Goal: Task Accomplishment & Management: Complete application form

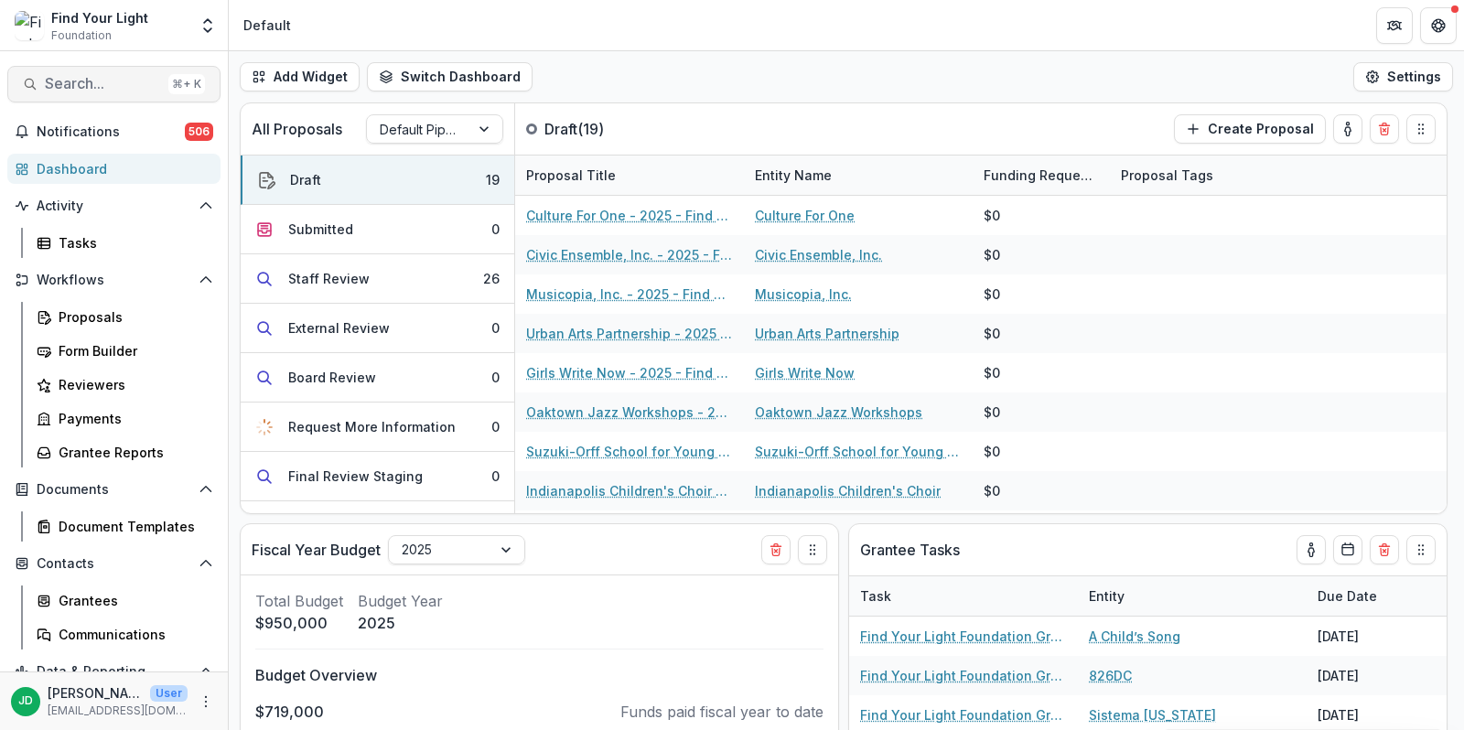
click at [95, 84] on span "Search..." at bounding box center [103, 83] width 116 height 17
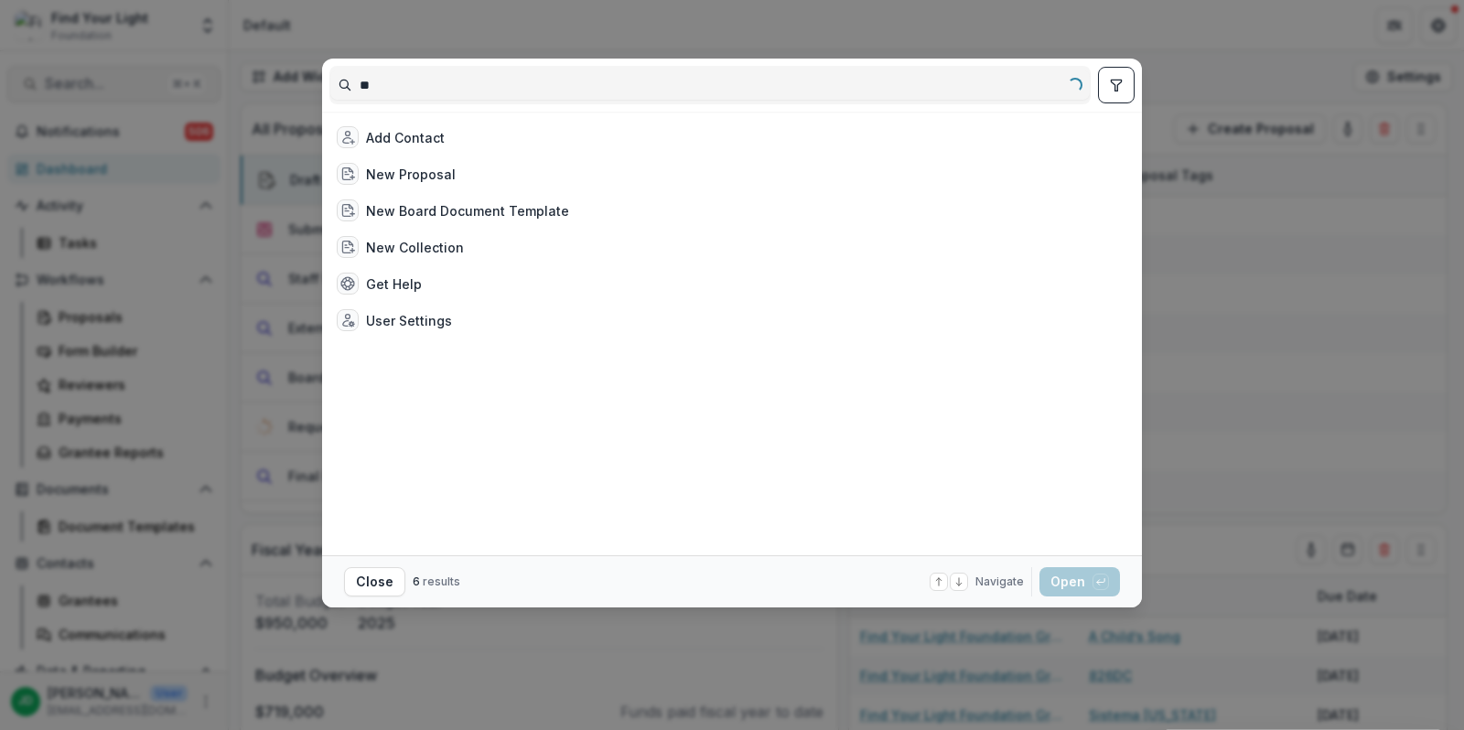
type input "*"
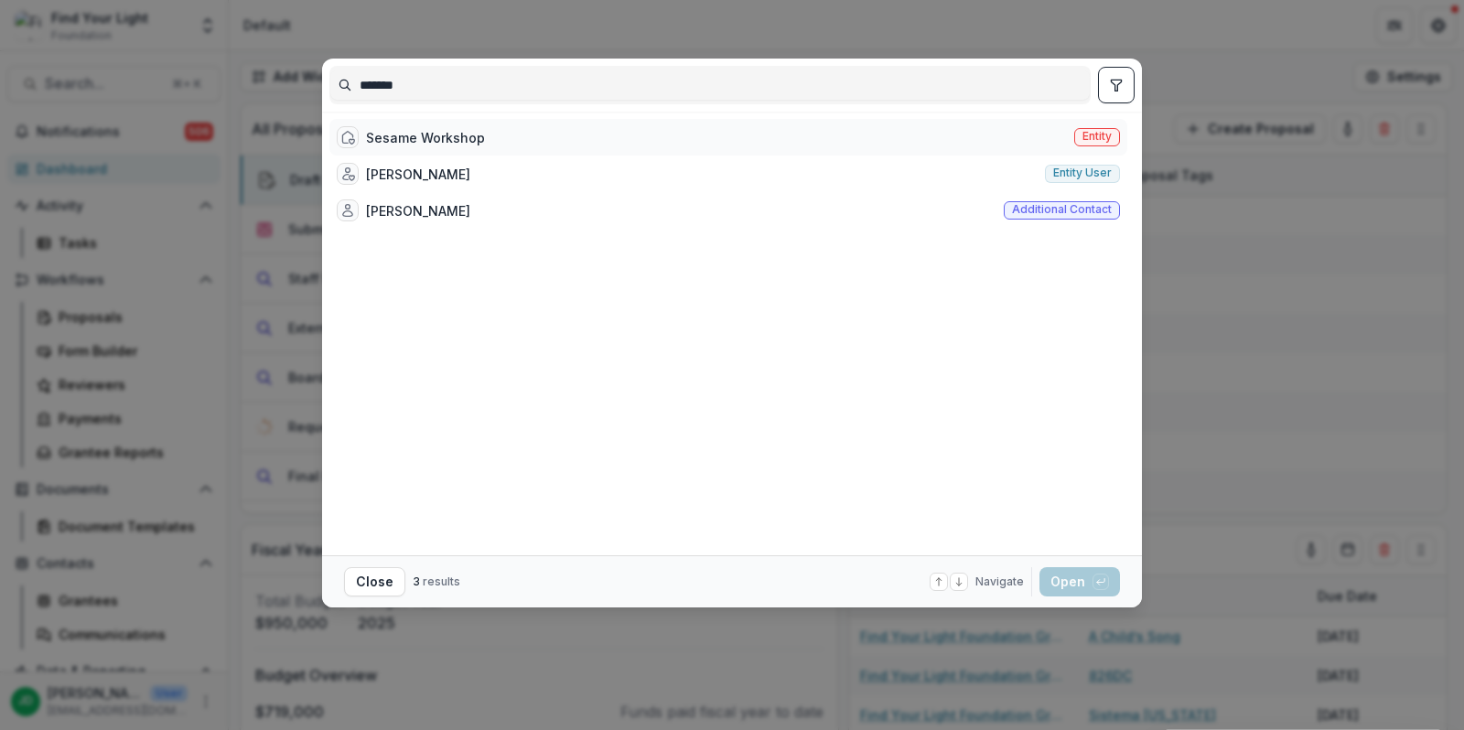
type input "******"
click at [435, 146] on div "Sesame Workshop" at bounding box center [411, 137] width 148 height 22
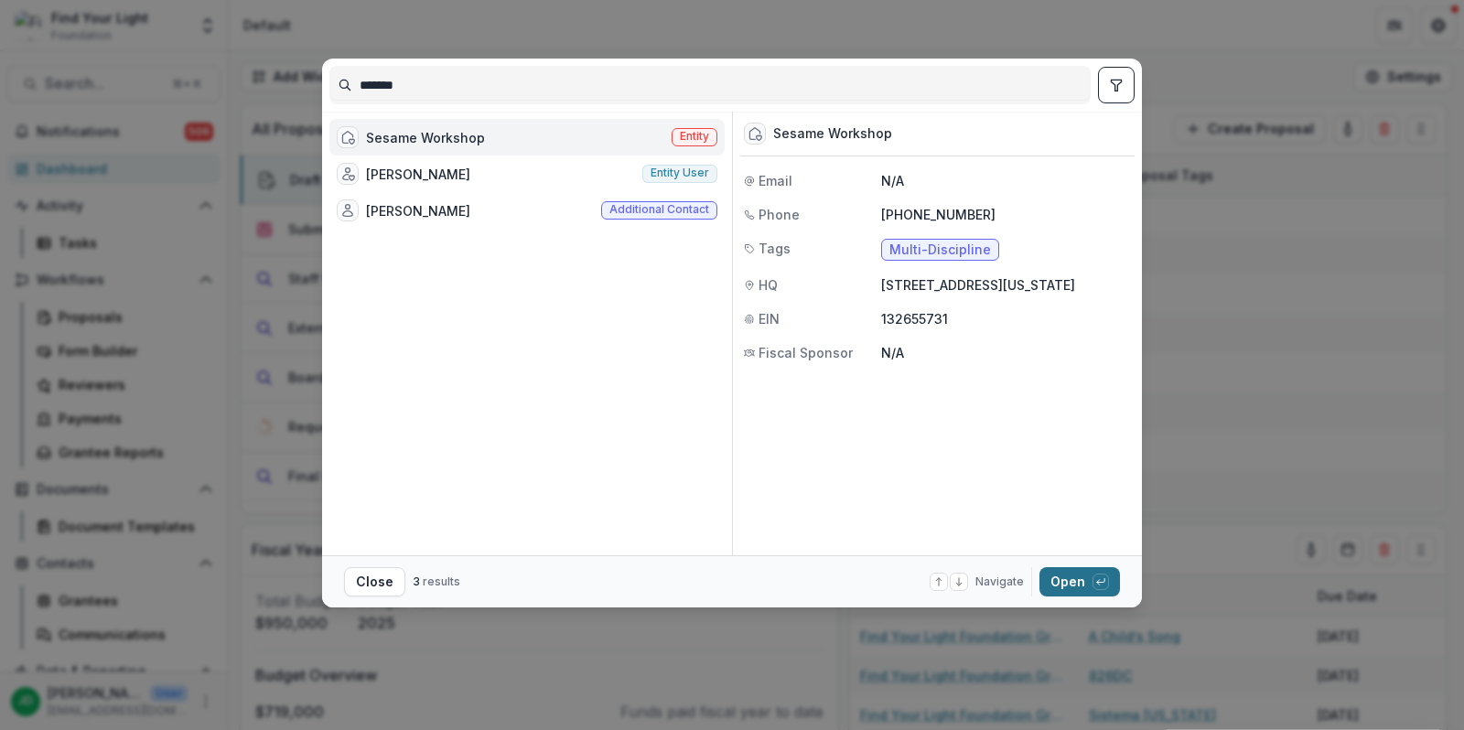
click at [1064, 588] on button "Open with enter key" at bounding box center [1080, 581] width 81 height 29
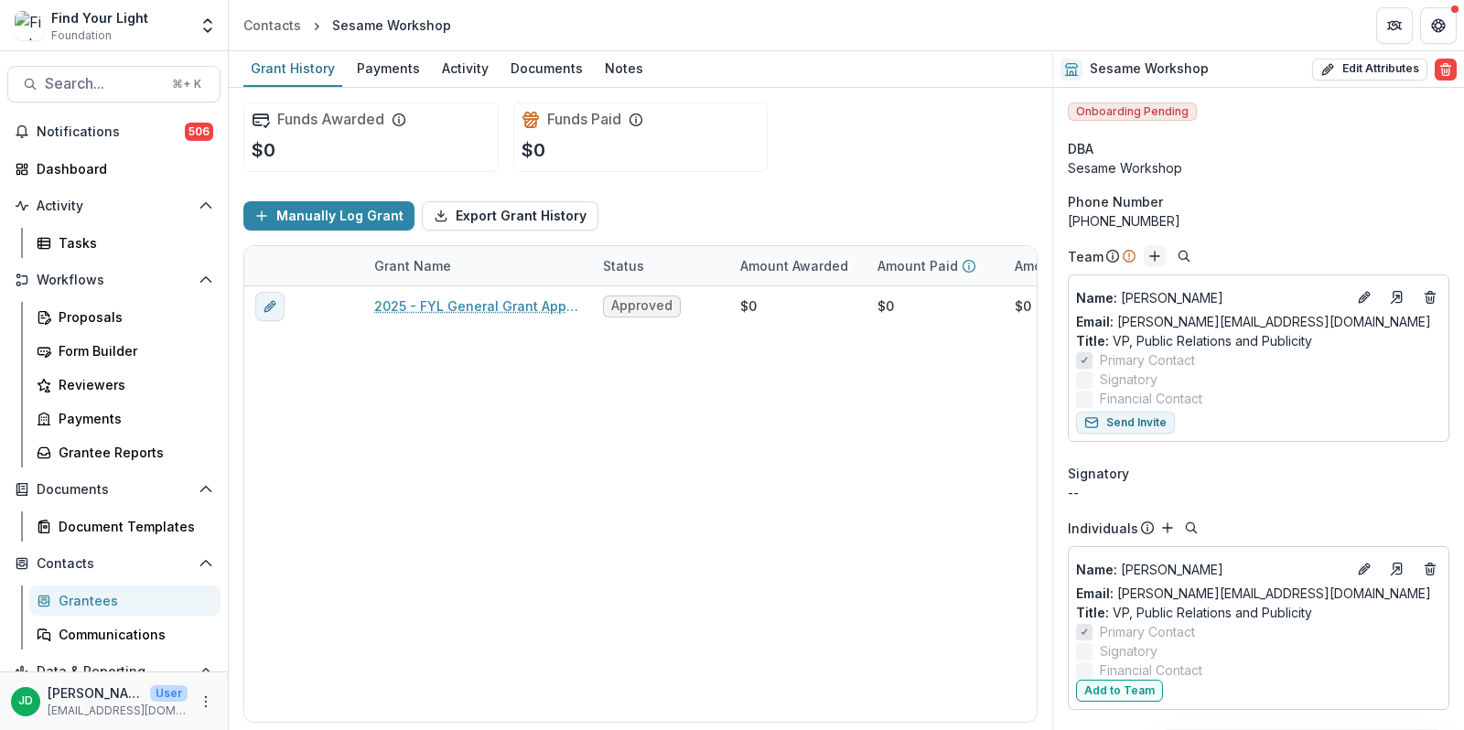
click at [1153, 252] on icon "Add" at bounding box center [1155, 256] width 15 height 15
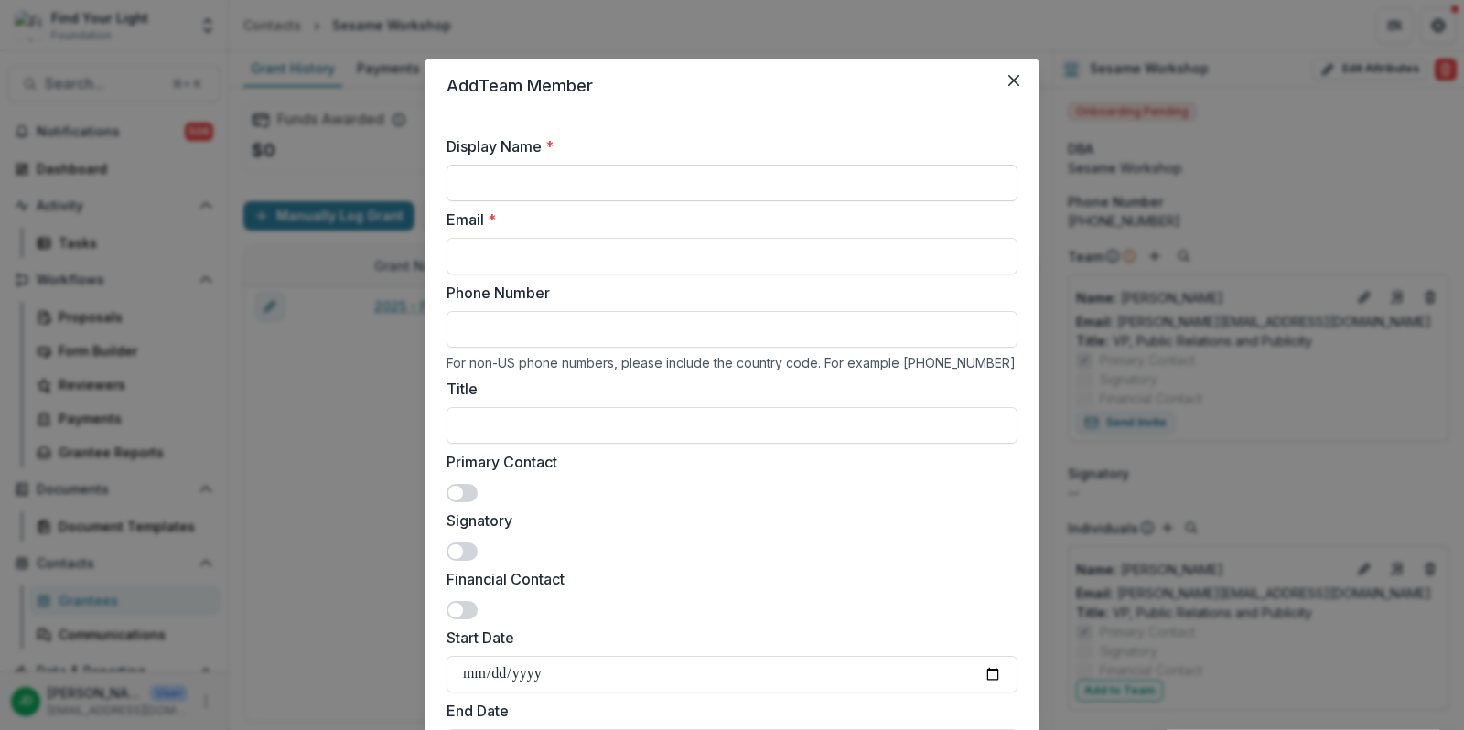
click at [534, 181] on input "Display Name *" at bounding box center [732, 183] width 571 height 37
click at [503, 252] on input "Email *" at bounding box center [732, 256] width 571 height 37
paste input "**********"
type input "**********"
click at [507, 171] on input "Display Name *" at bounding box center [732, 183] width 571 height 37
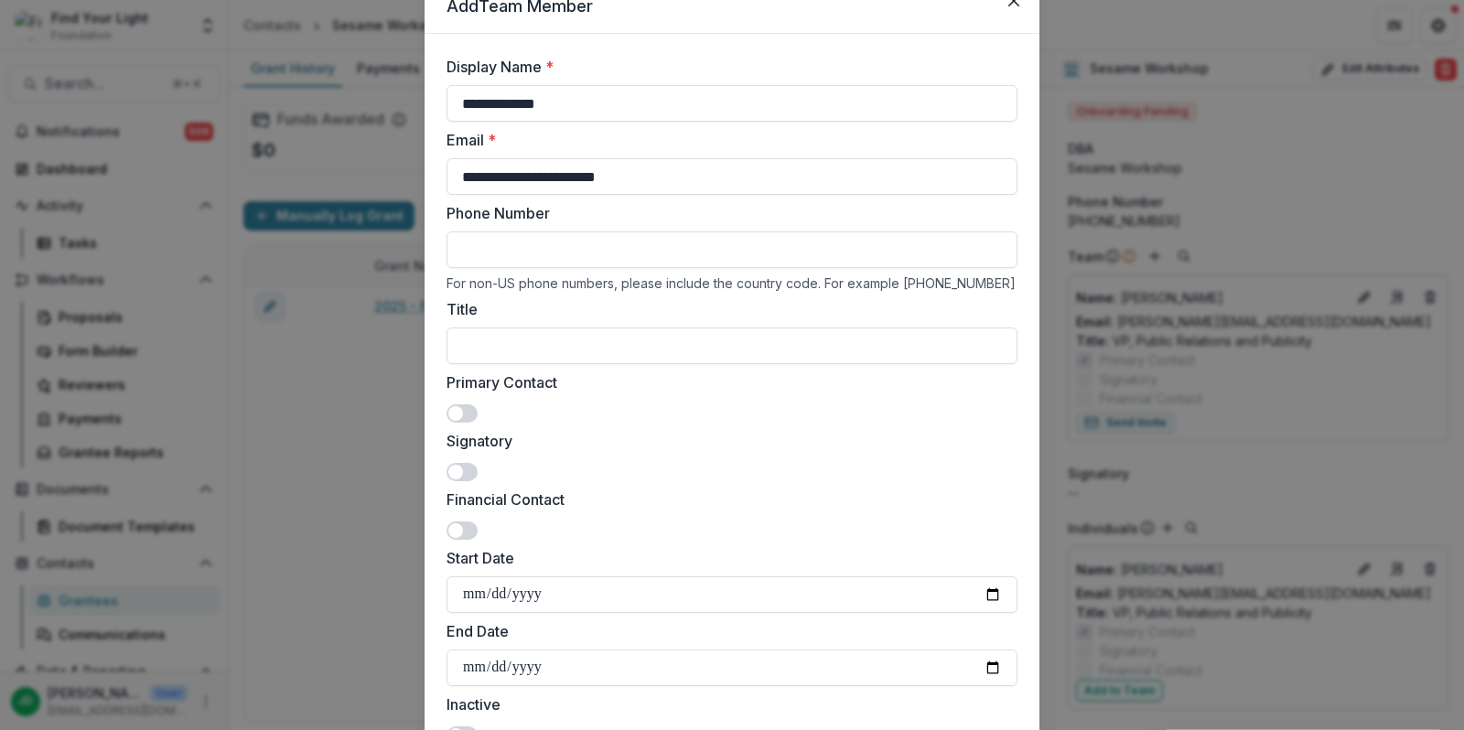
scroll to position [92, 0]
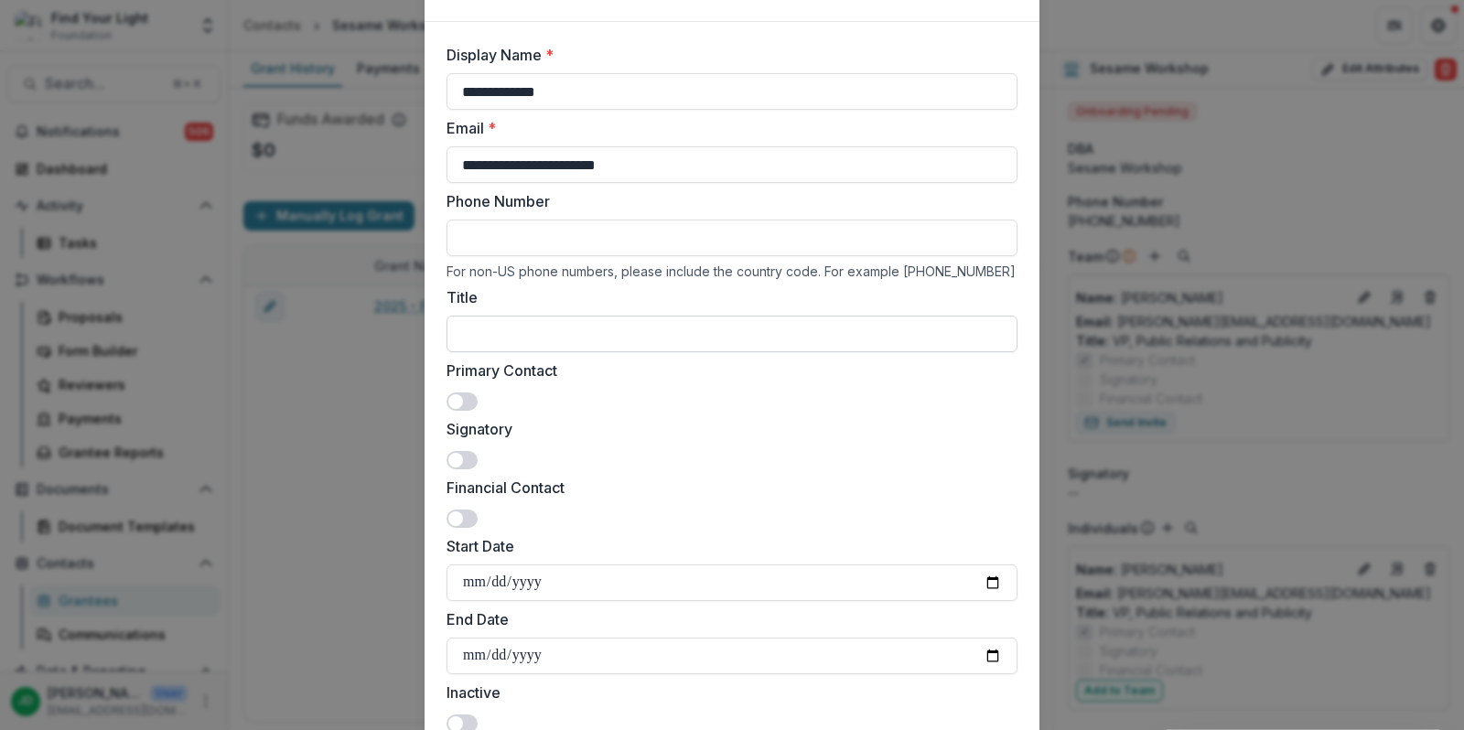
type input "**********"
click at [566, 335] on input "Title" at bounding box center [732, 334] width 571 height 37
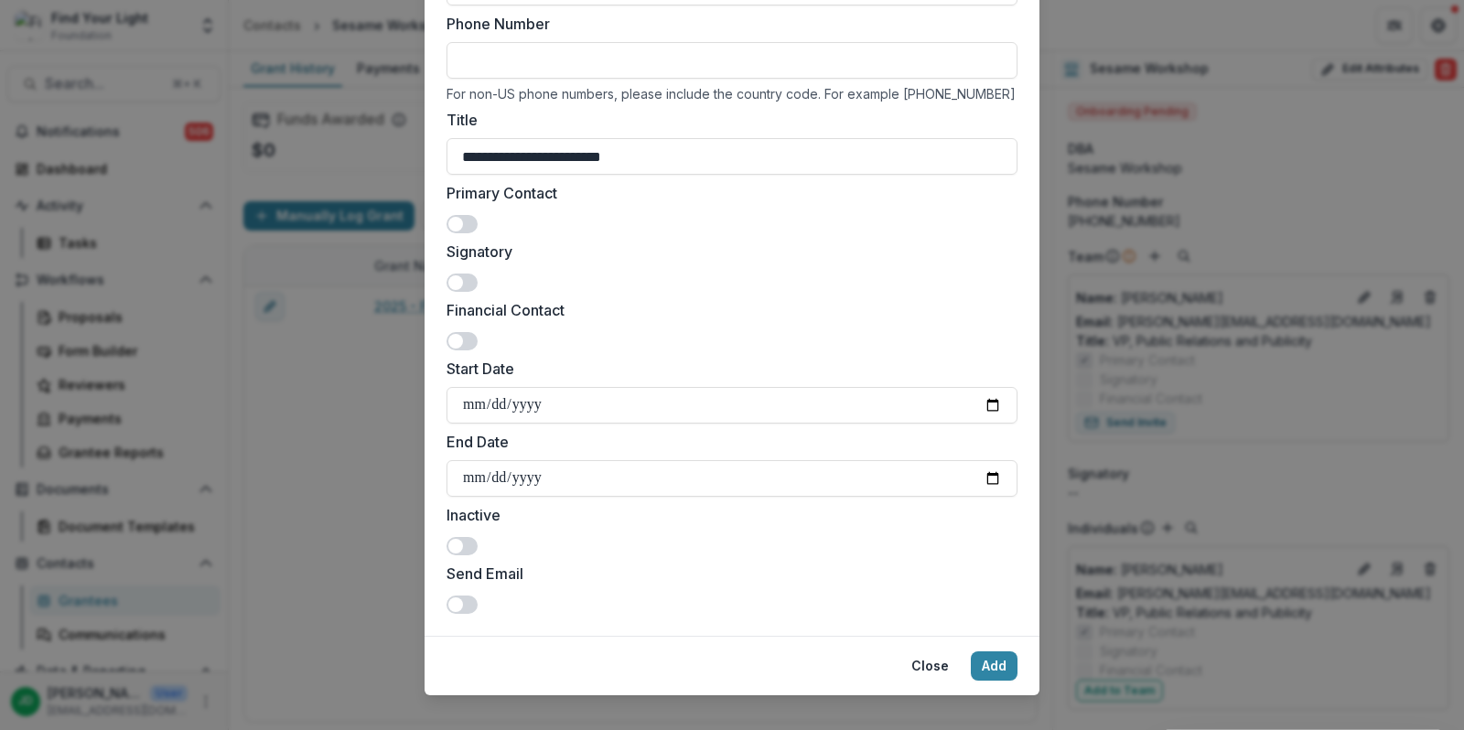
scroll to position [291, 0]
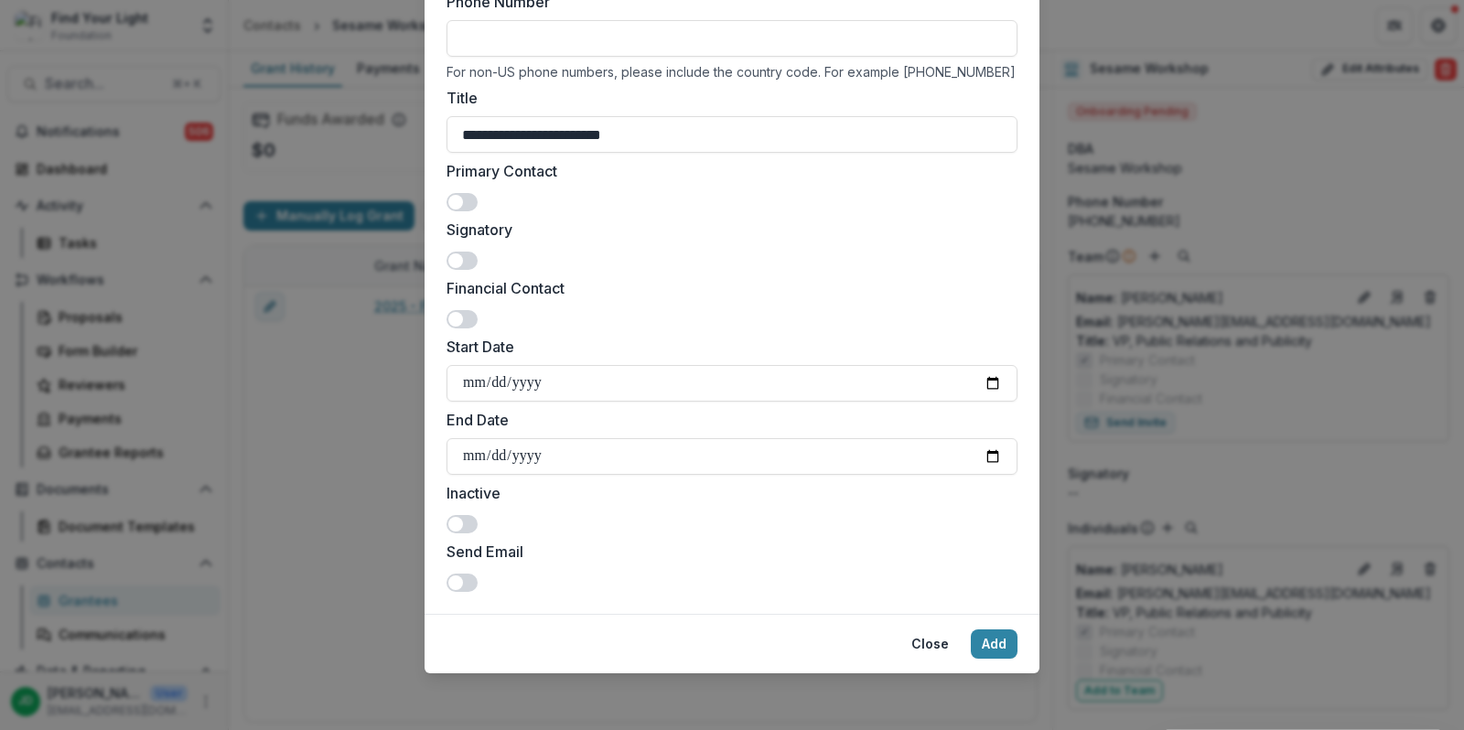
click at [458, 581] on span at bounding box center [455, 583] width 15 height 15
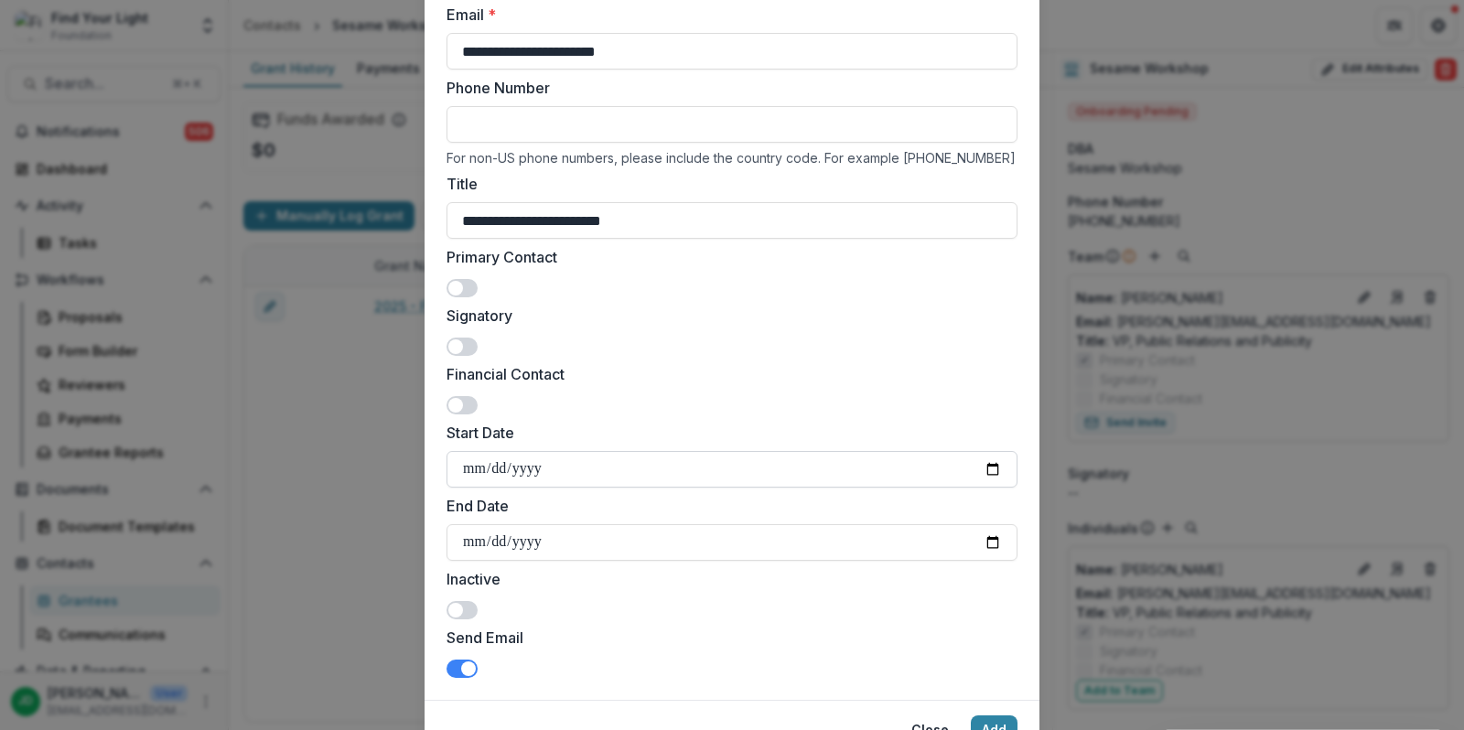
scroll to position [193, 0]
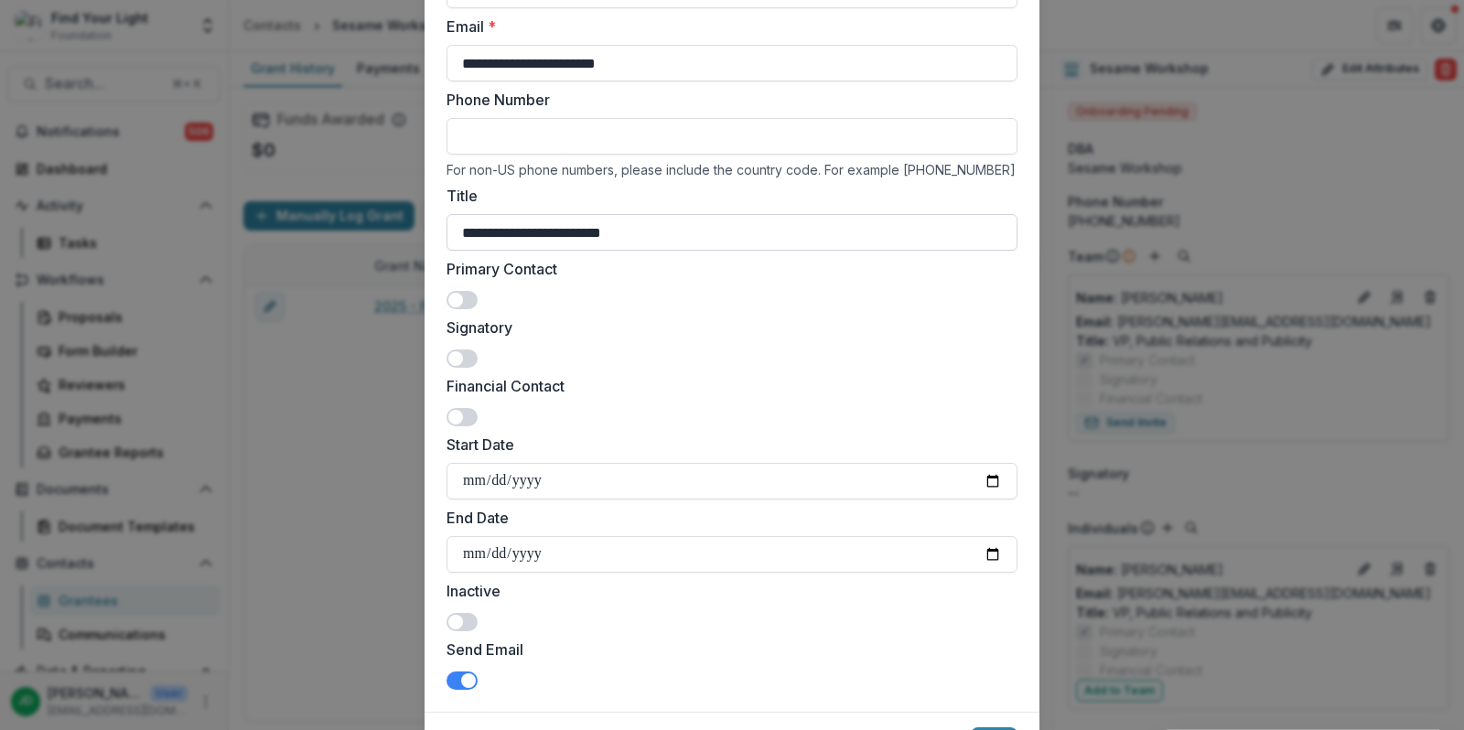
click at [485, 232] on input "**********" at bounding box center [732, 232] width 571 height 37
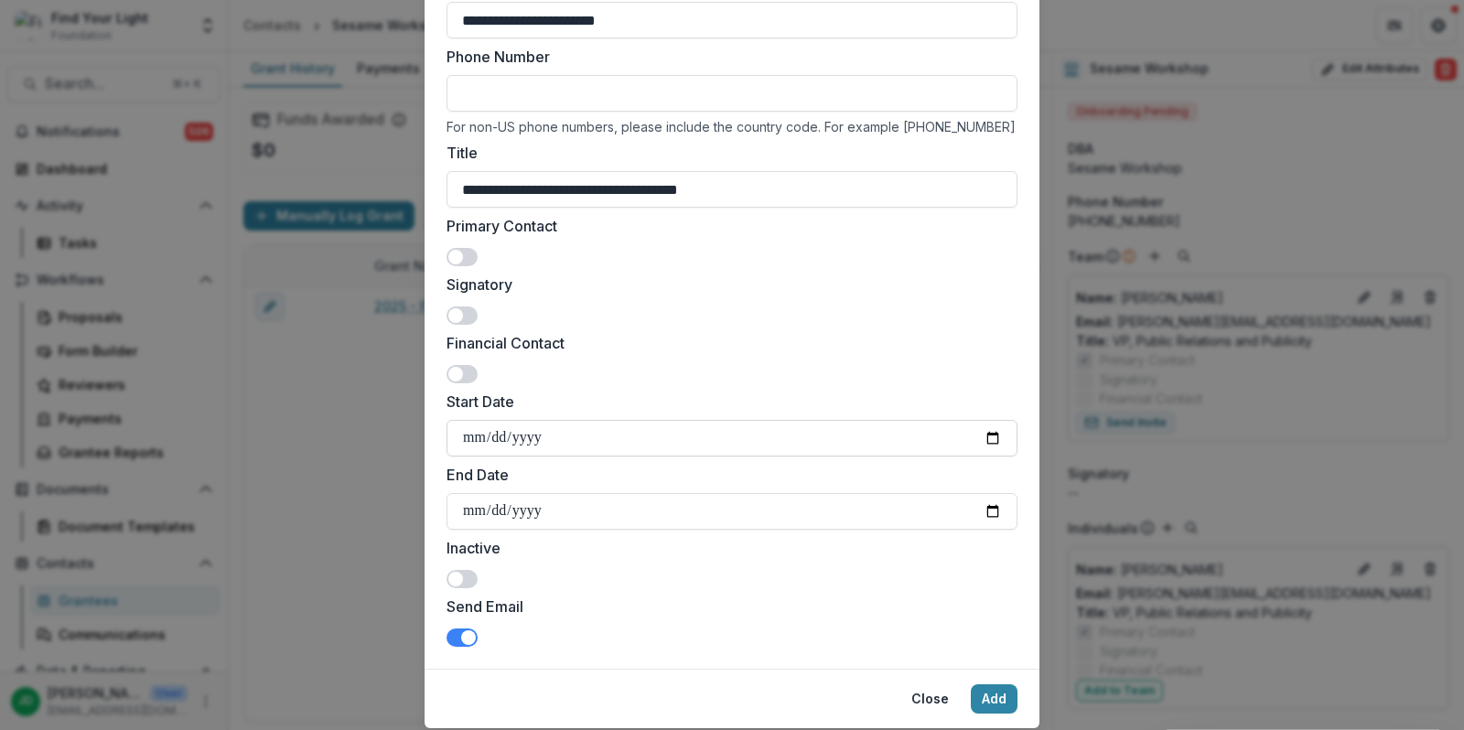
scroll to position [291, 0]
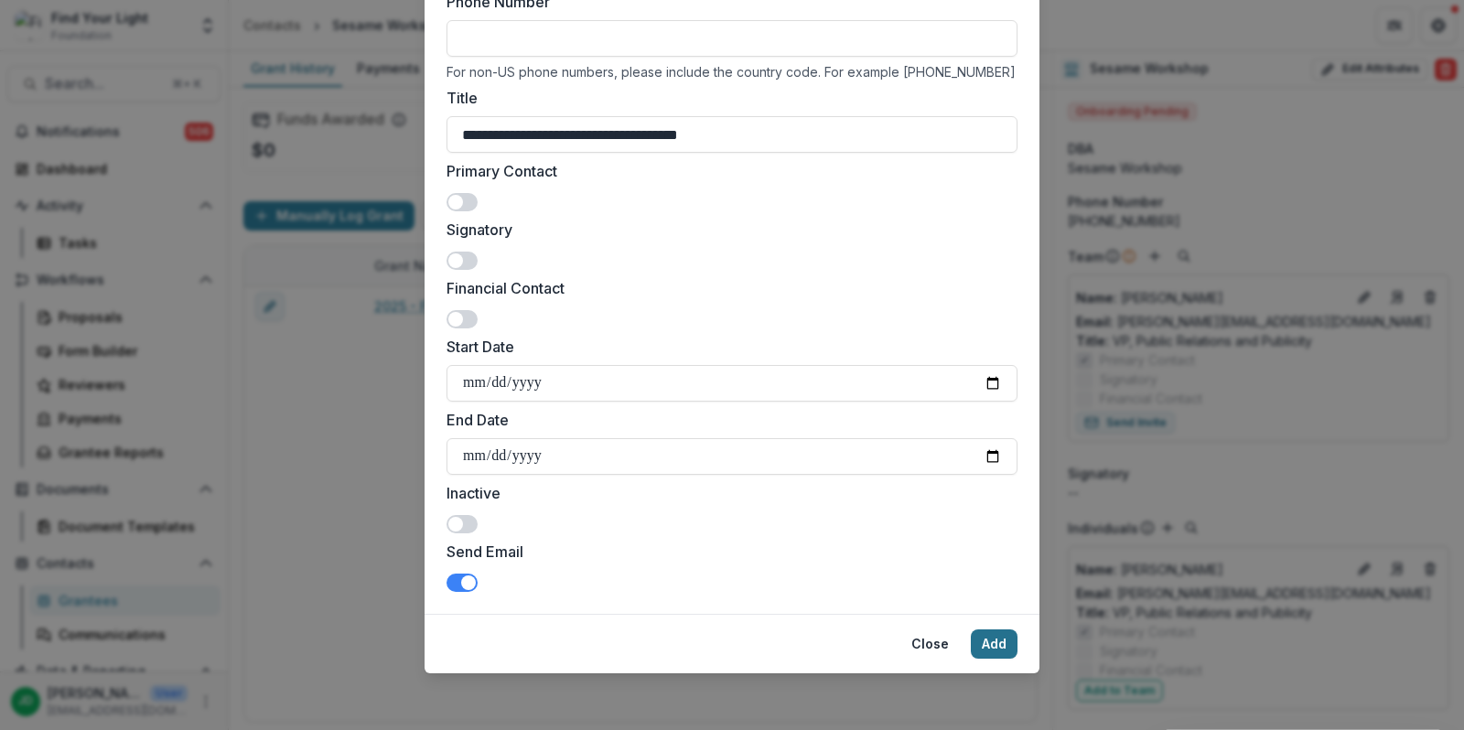
type input "**********"
click at [978, 631] on button "Add" at bounding box center [994, 644] width 47 height 29
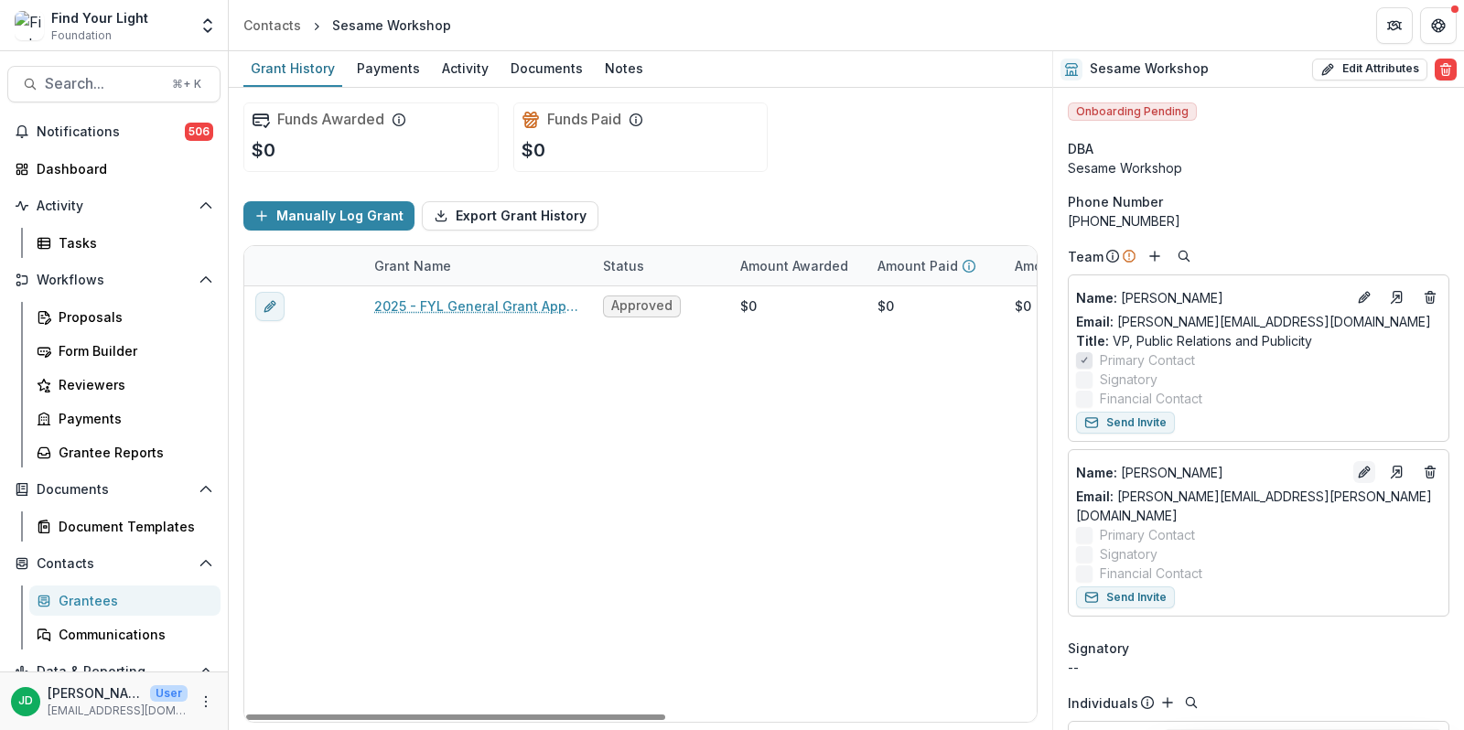
click at [1365, 467] on icon "Edit" at bounding box center [1367, 469] width 5 height 5
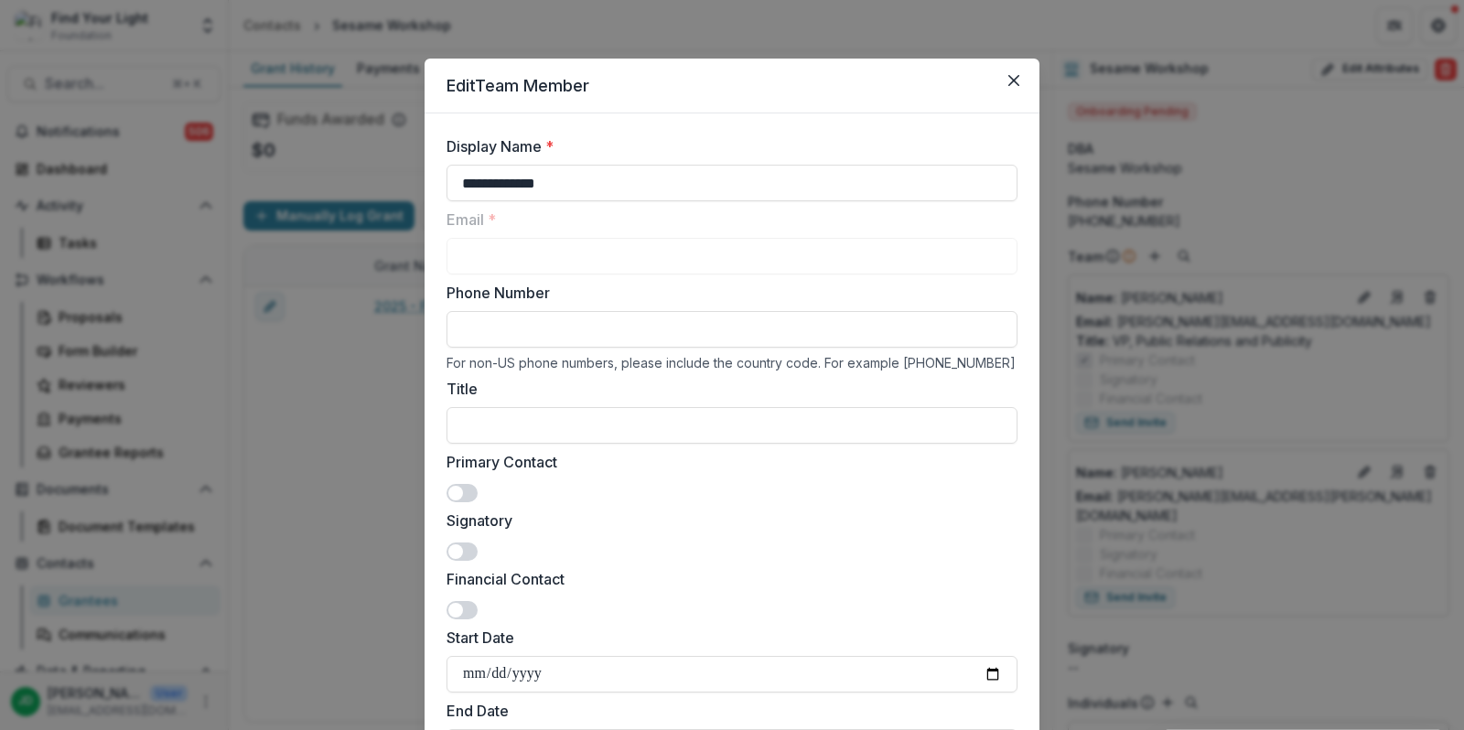
click at [462, 488] on span at bounding box center [462, 493] width 31 height 18
click at [362, 390] on div "**********" at bounding box center [732, 365] width 1464 height 730
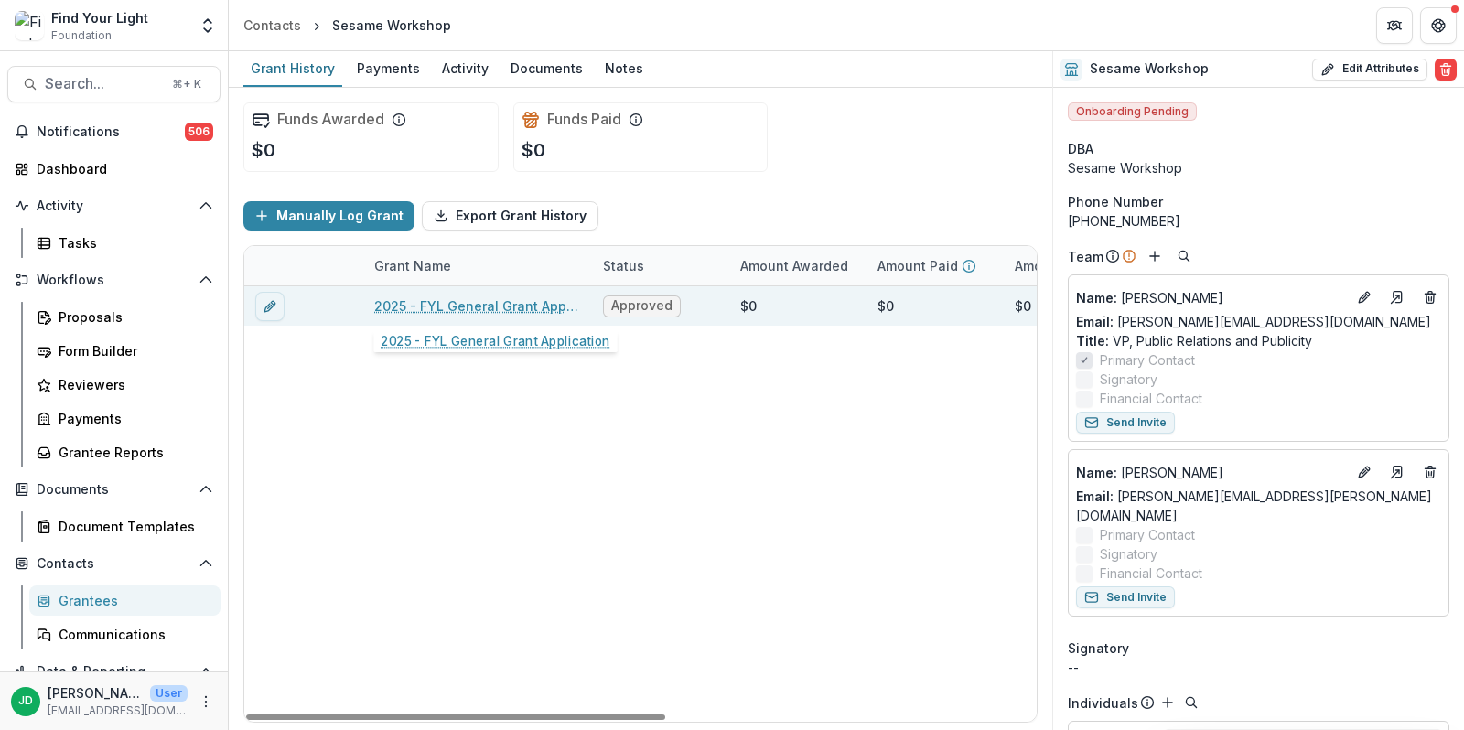
click at [480, 297] on link "2025 - FYL General Grant Application" at bounding box center [477, 306] width 207 height 19
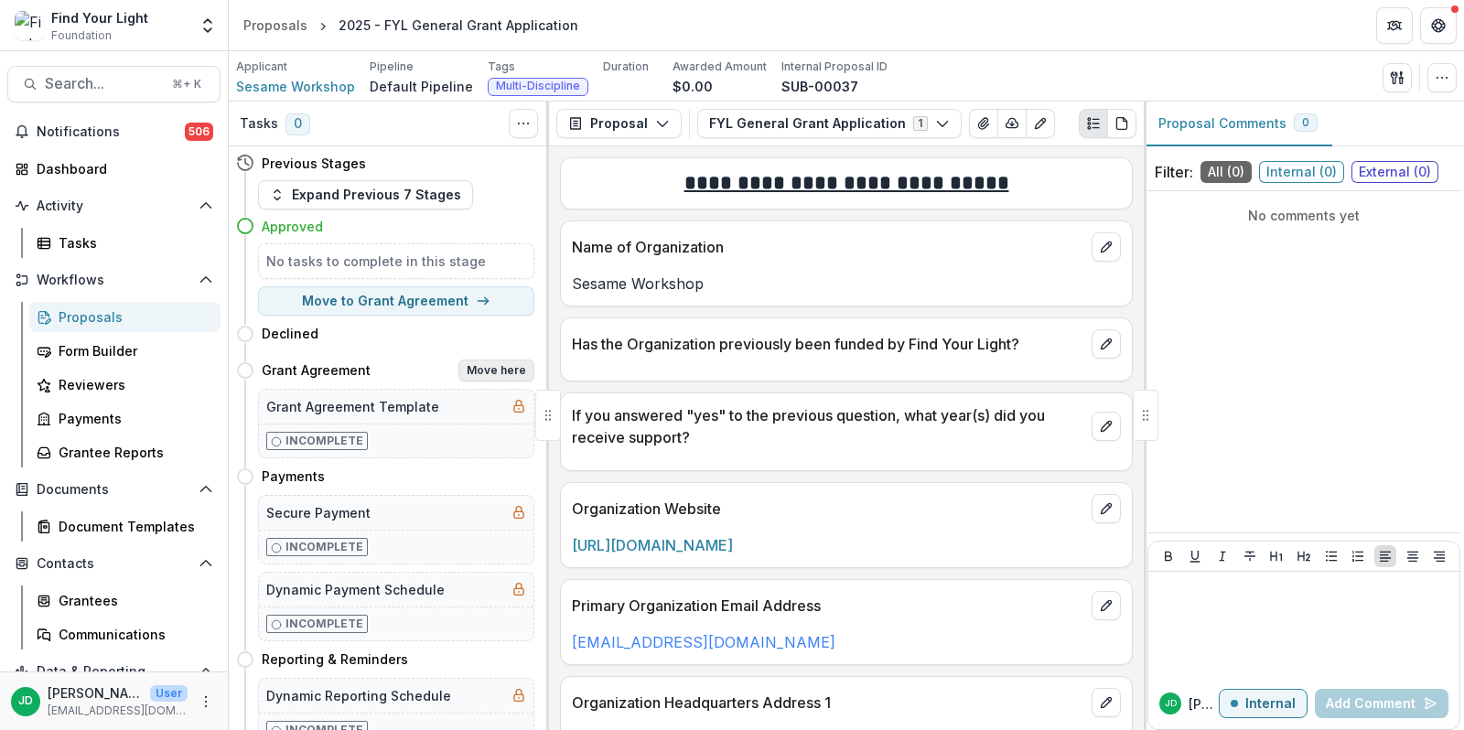
click at [505, 367] on button "Move here" at bounding box center [496, 371] width 76 height 22
select select "**********"
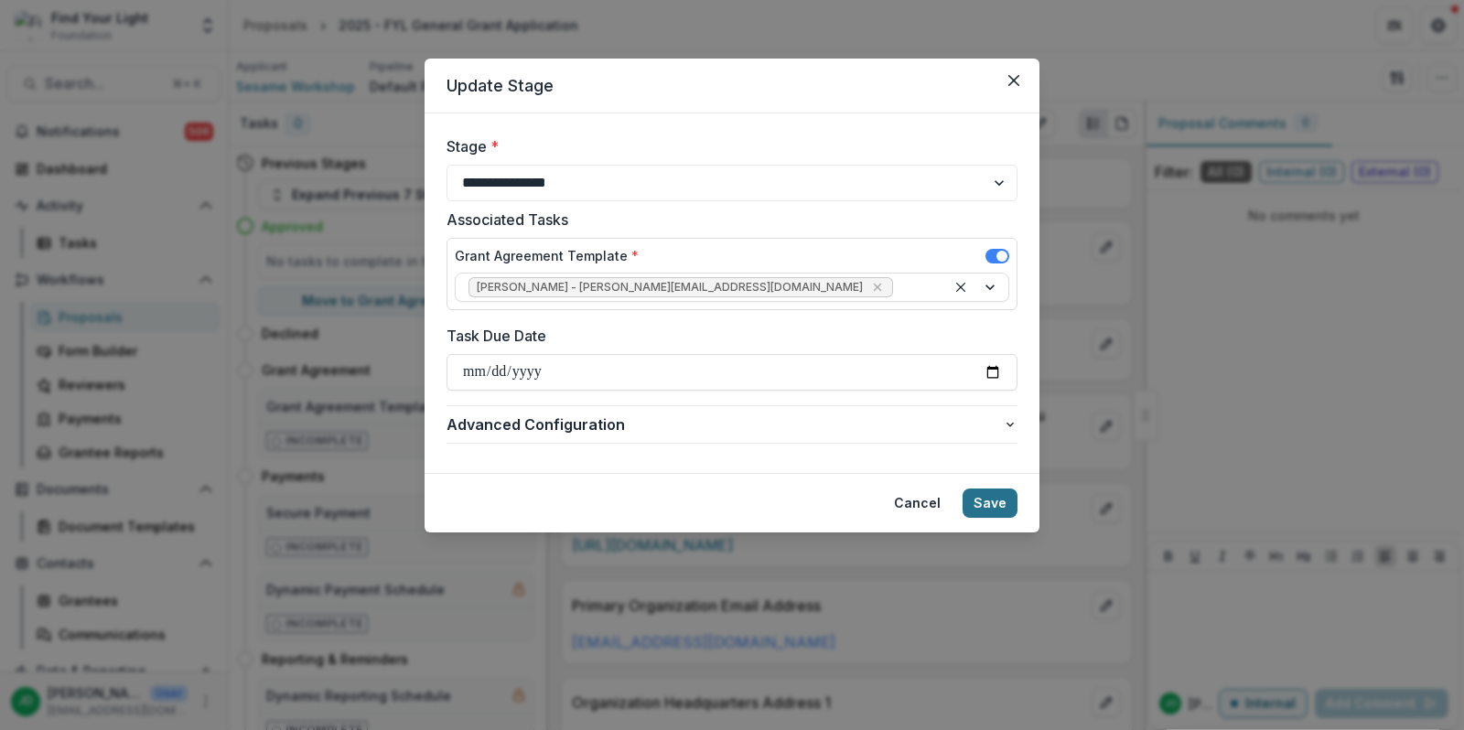
click at [992, 501] on button "Save" at bounding box center [990, 503] width 55 height 29
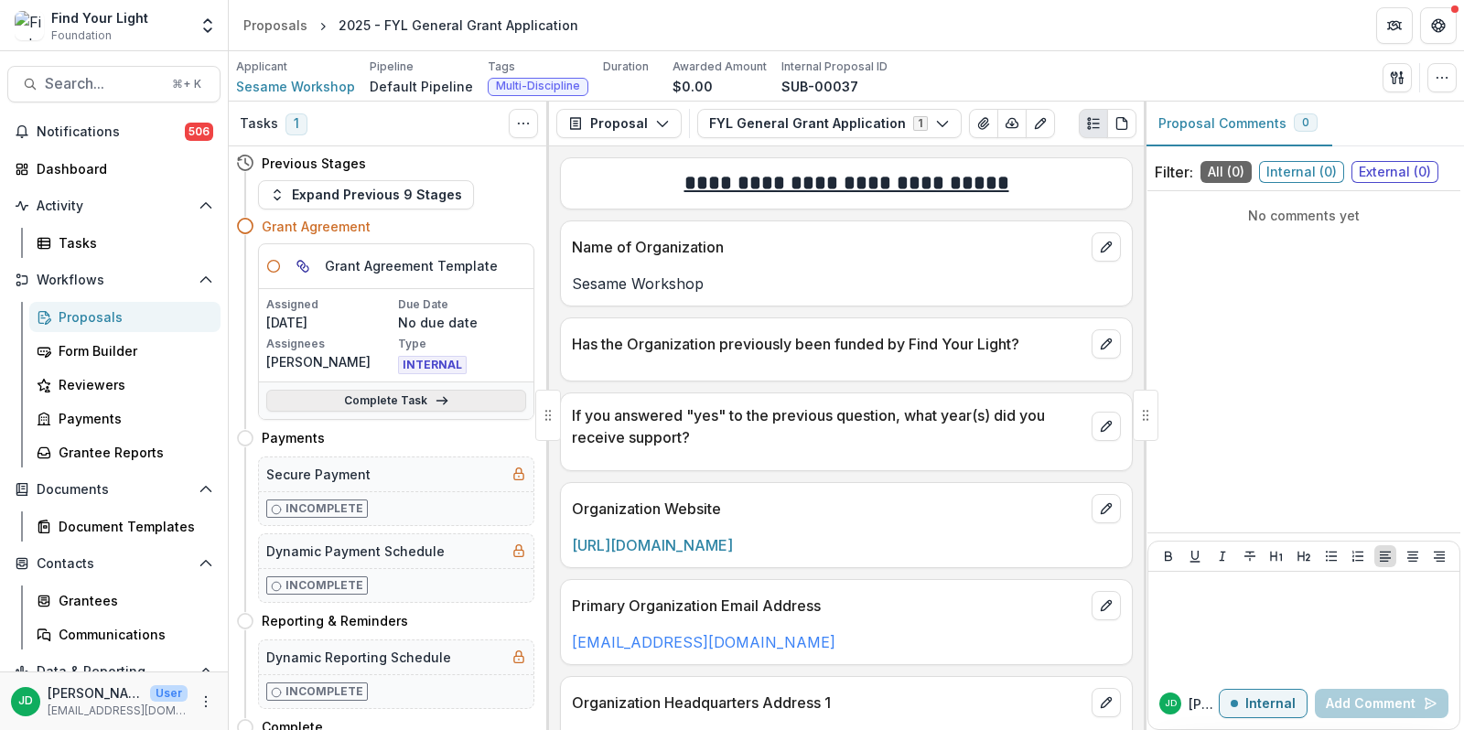
click at [417, 390] on link "Complete Task" at bounding box center [396, 401] width 260 height 22
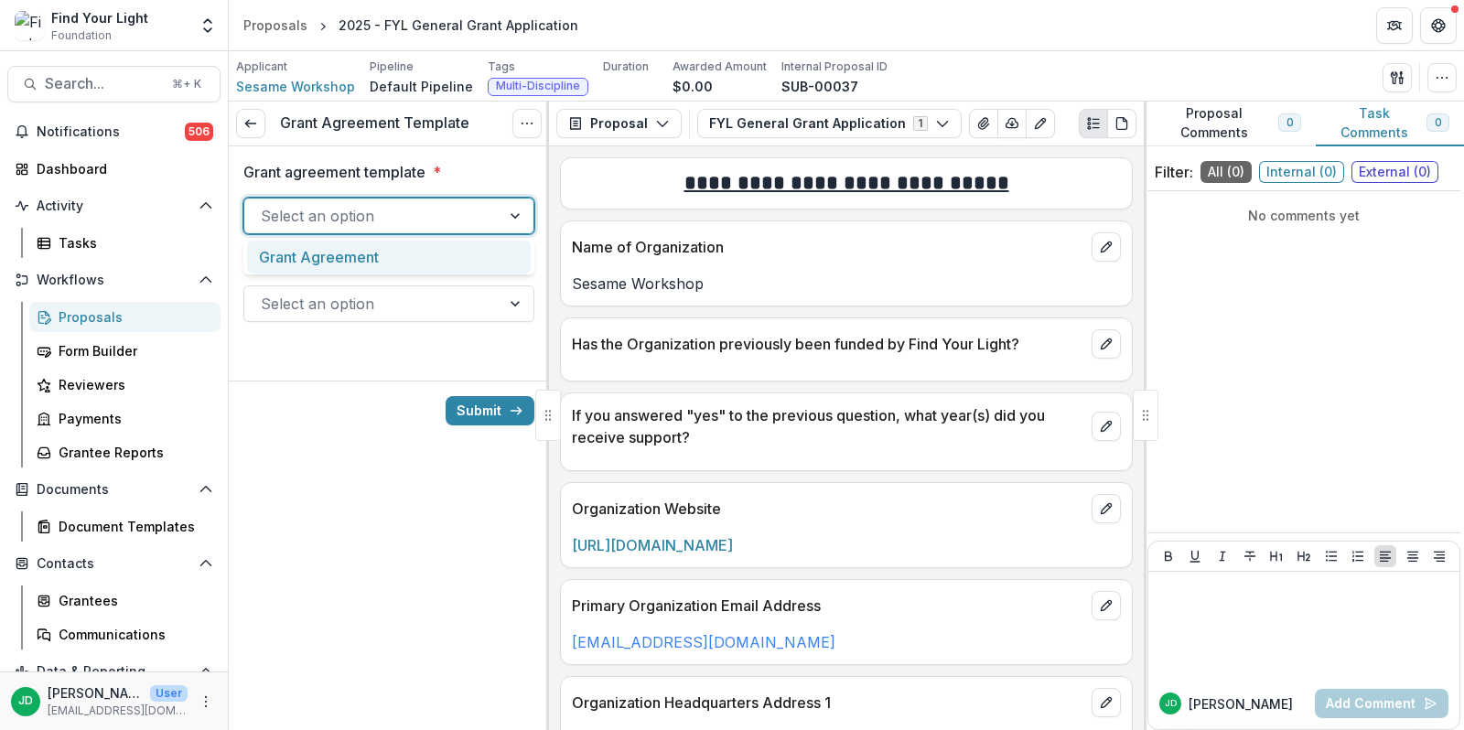
click at [407, 214] on div at bounding box center [372, 216] width 223 height 26
click at [379, 256] on div "Grant Agreement" at bounding box center [389, 258] width 284 height 34
click at [379, 291] on div at bounding box center [372, 304] width 223 height 26
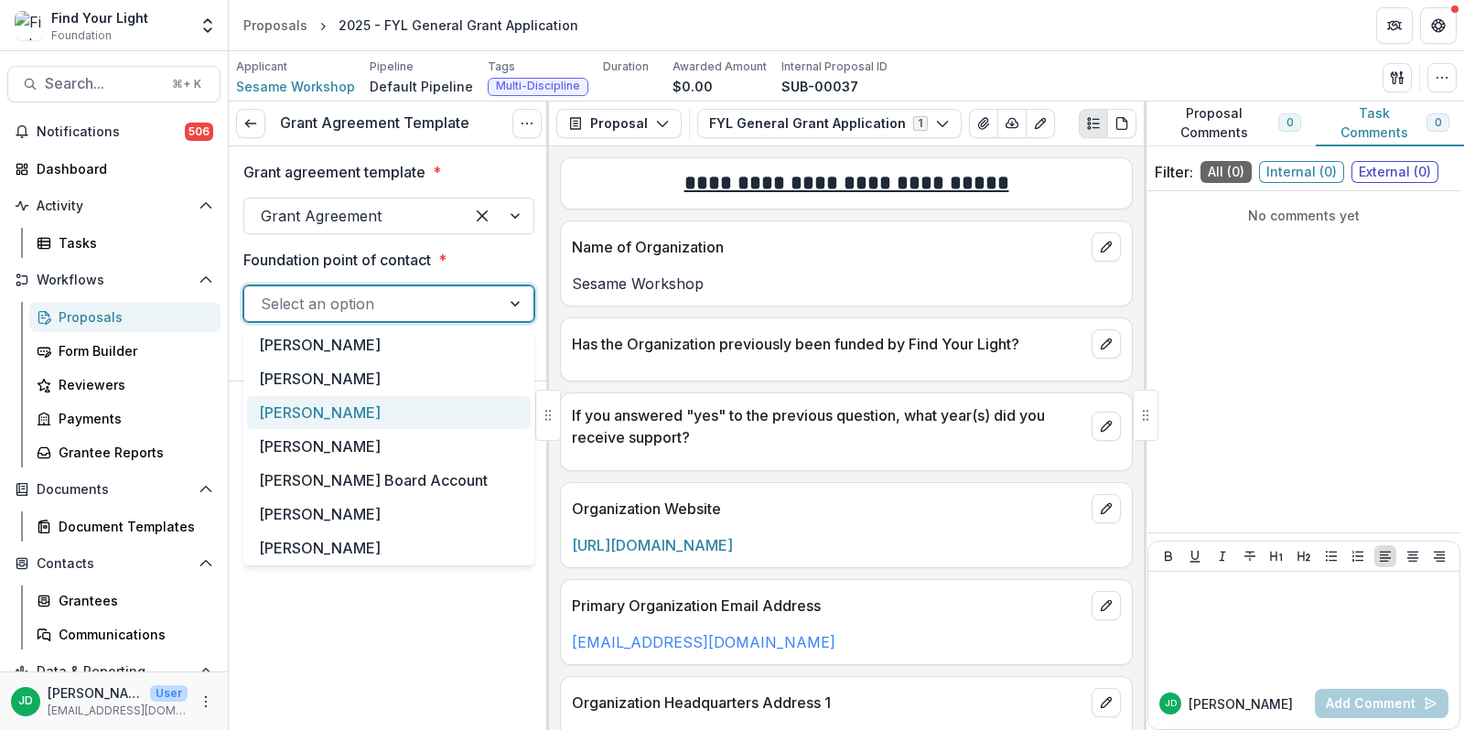
click at [333, 410] on div "[PERSON_NAME]" at bounding box center [389, 413] width 284 height 34
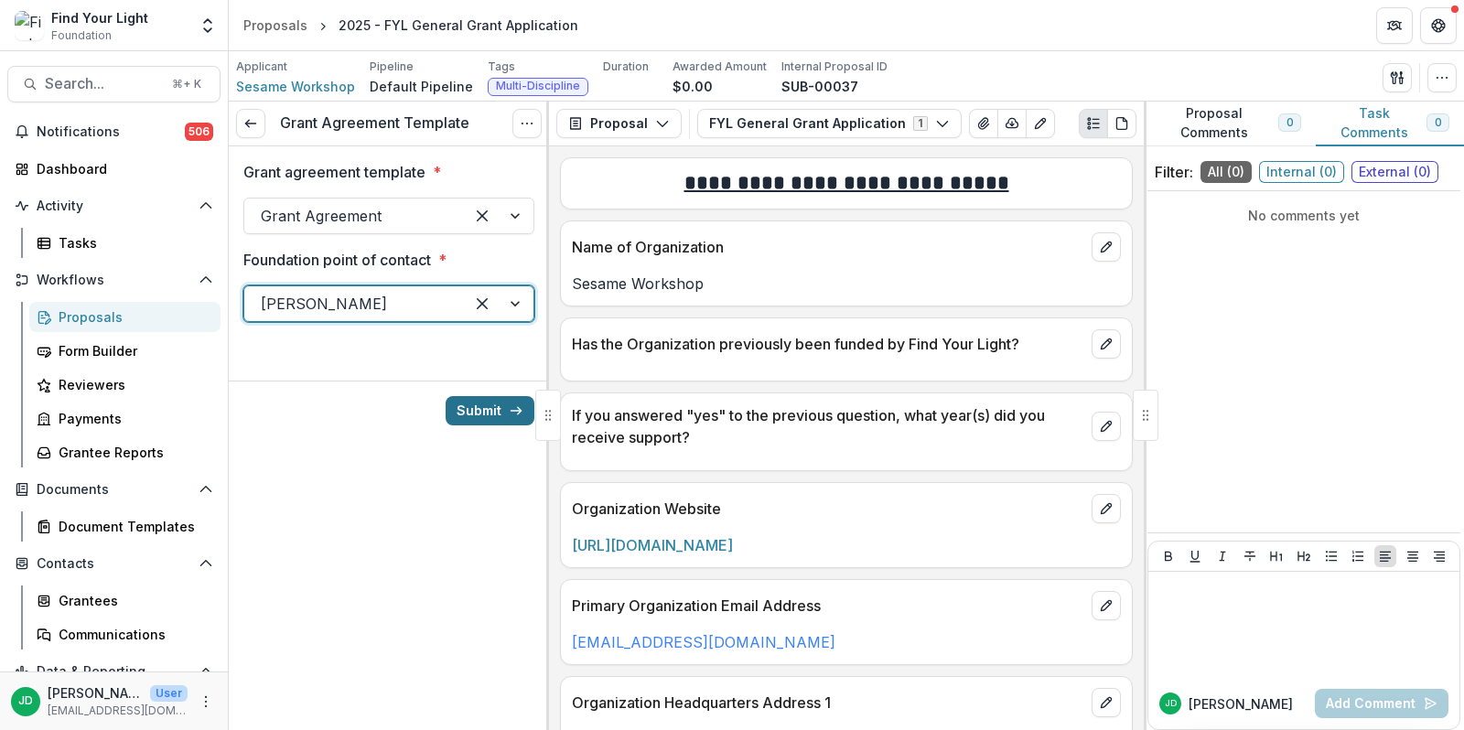
click at [491, 410] on button "Submit" at bounding box center [490, 410] width 89 height 29
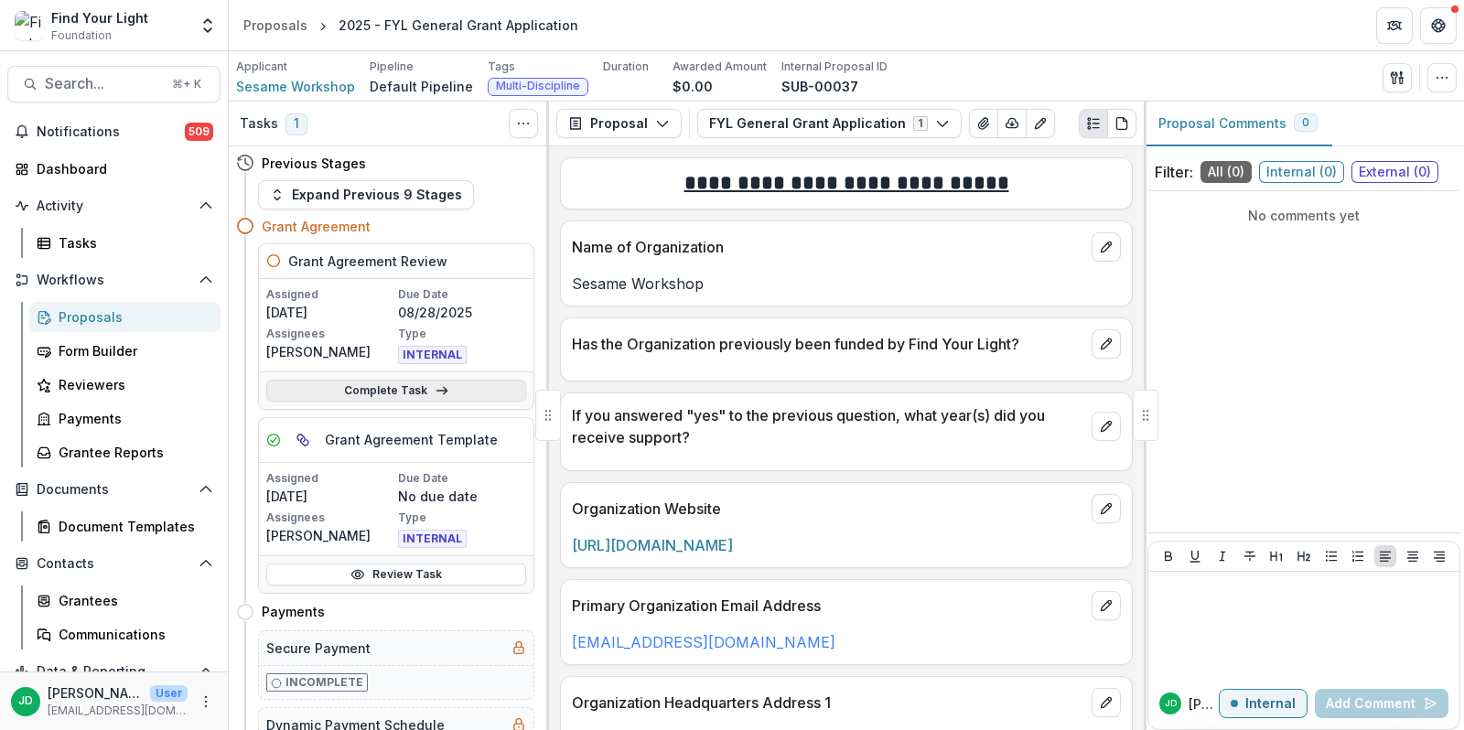
click at [468, 386] on link "Complete Task" at bounding box center [396, 391] width 260 height 22
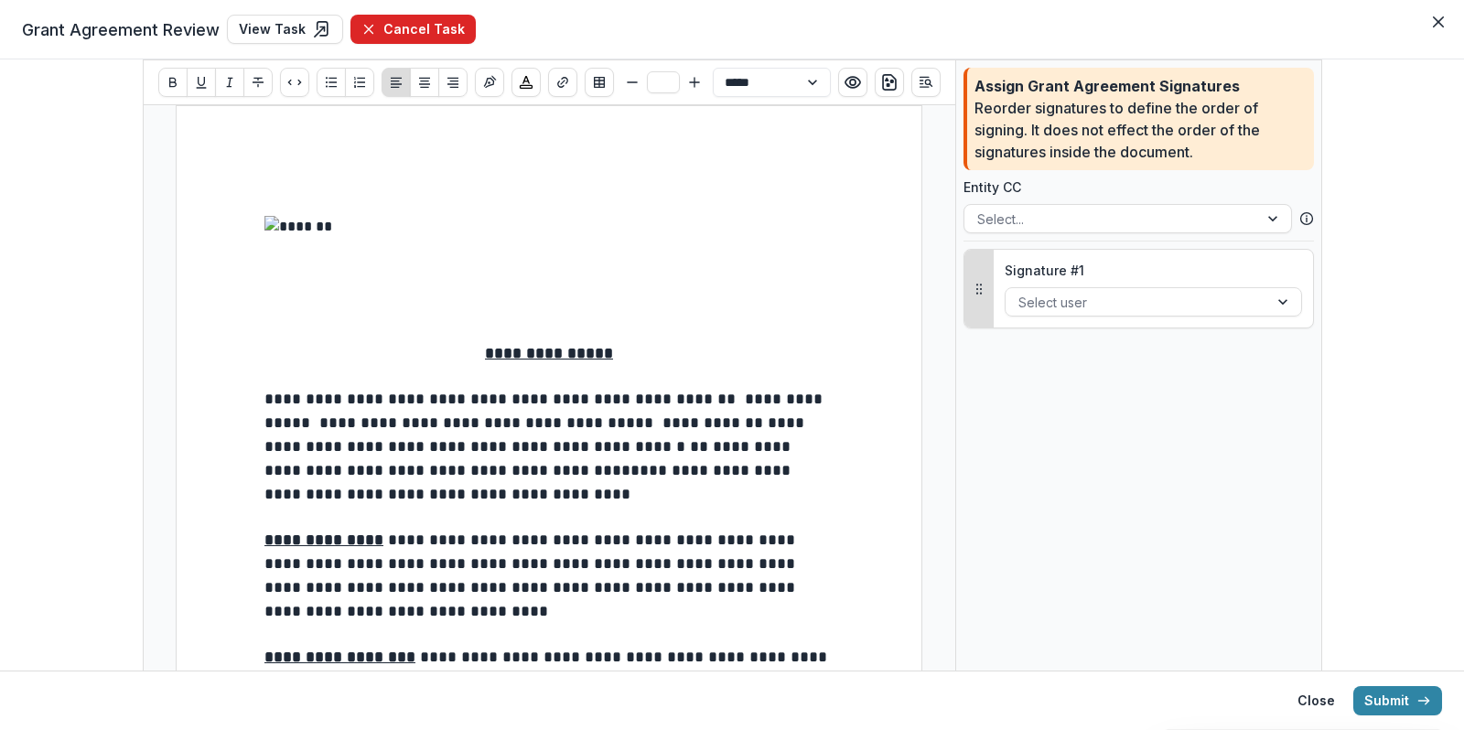
click at [415, 34] on button "Cancel Task" at bounding box center [412, 29] width 125 height 29
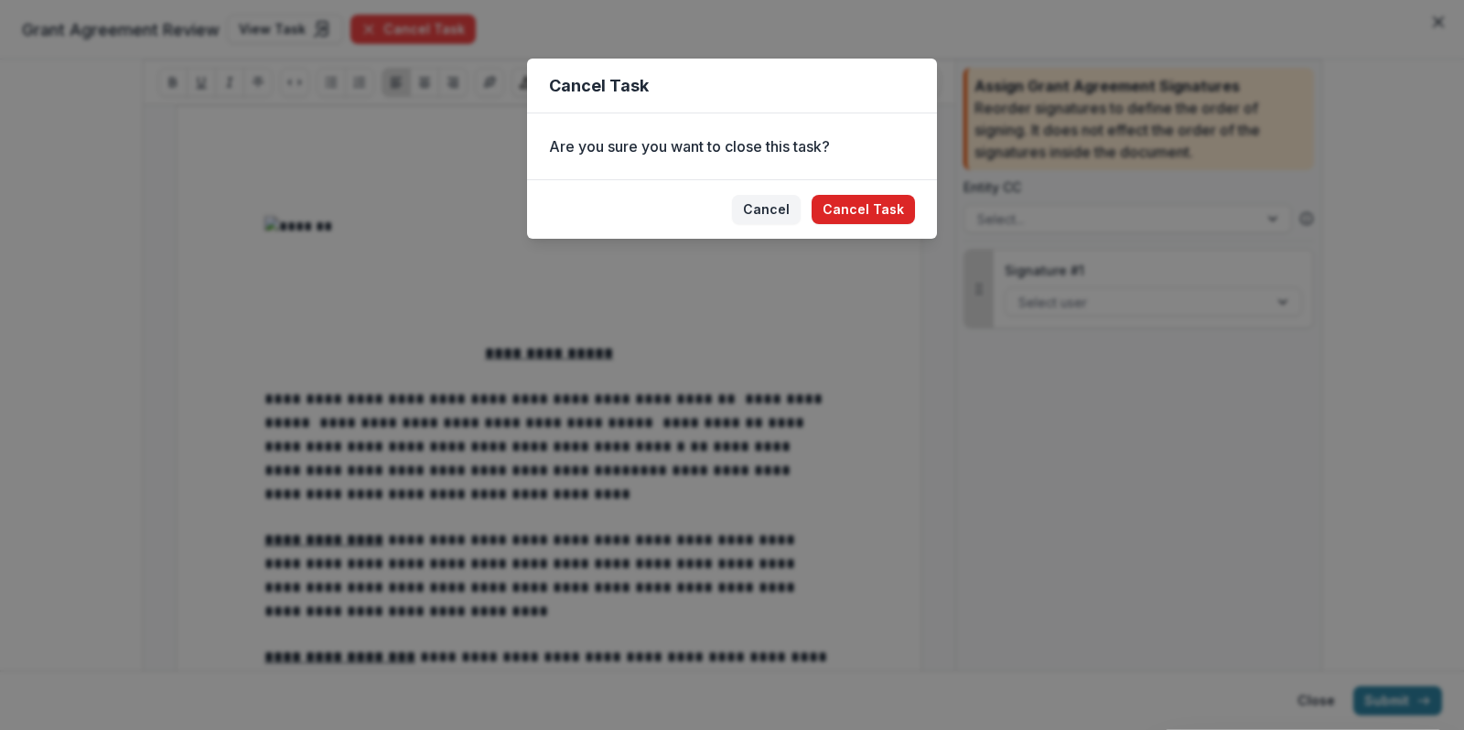
click at [870, 214] on button "Cancel Task" at bounding box center [863, 209] width 103 height 29
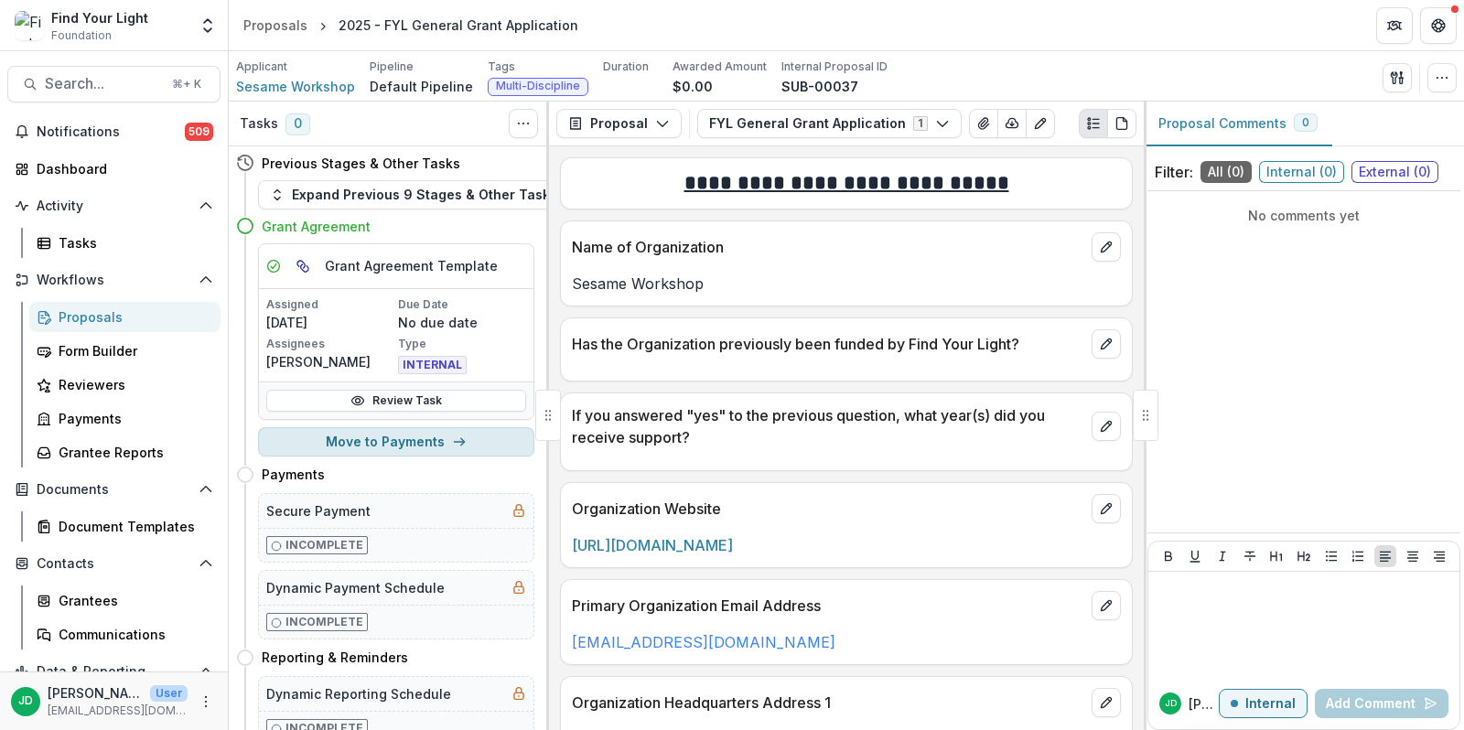
click at [404, 436] on button "Move to Payments" at bounding box center [396, 441] width 276 height 29
select select "********"
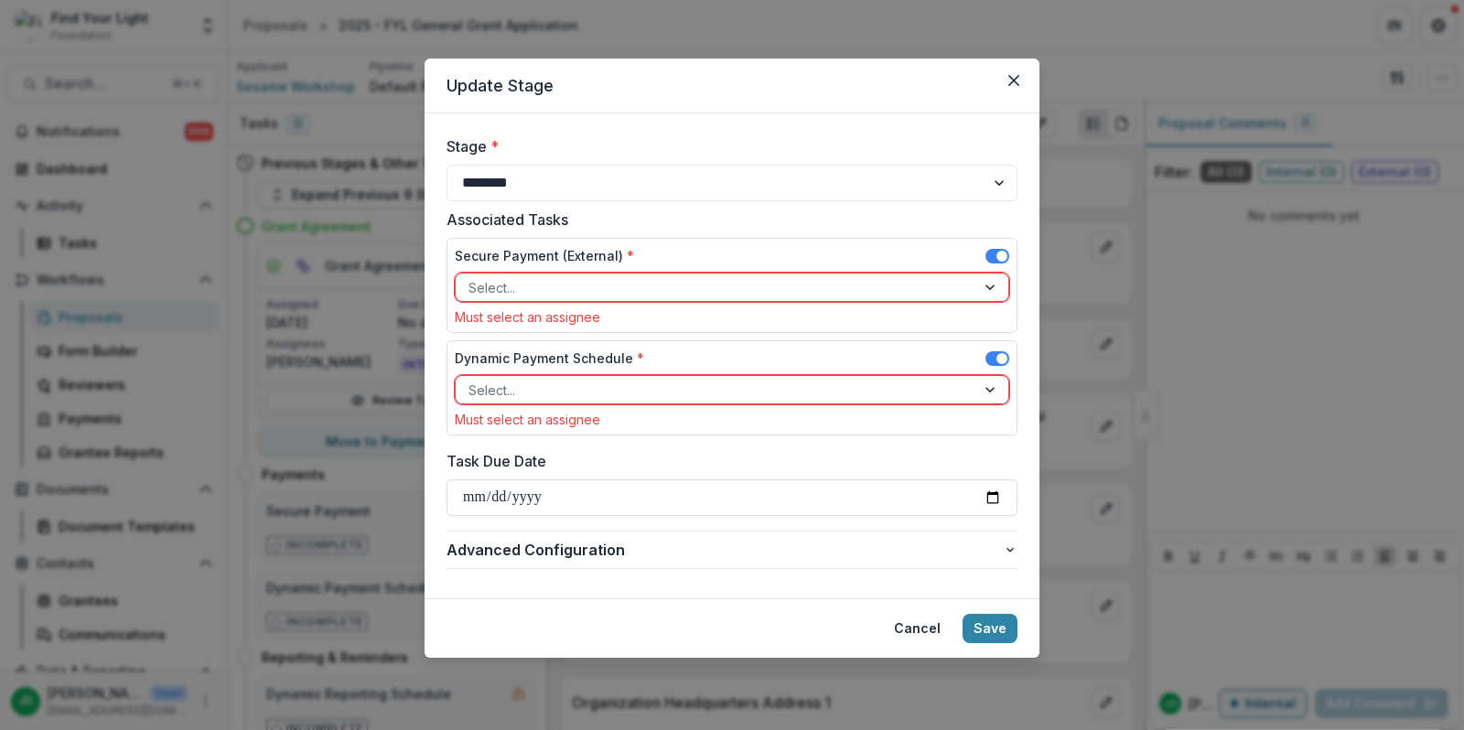
click at [549, 284] on div at bounding box center [716, 287] width 494 height 23
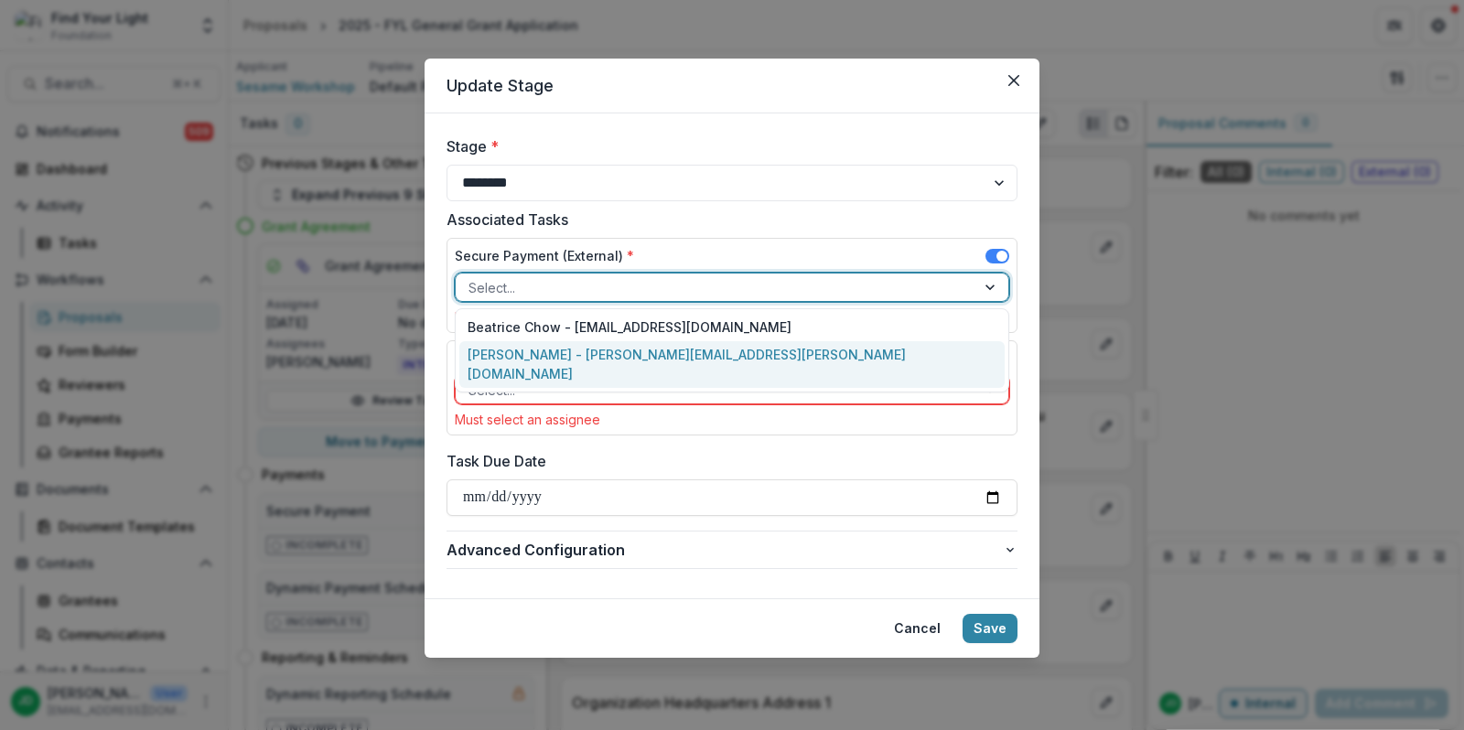
click at [546, 352] on div "[PERSON_NAME] - [PERSON_NAME][EMAIL_ADDRESS][PERSON_NAME][DOMAIN_NAME]" at bounding box center [732, 365] width 546 height 48
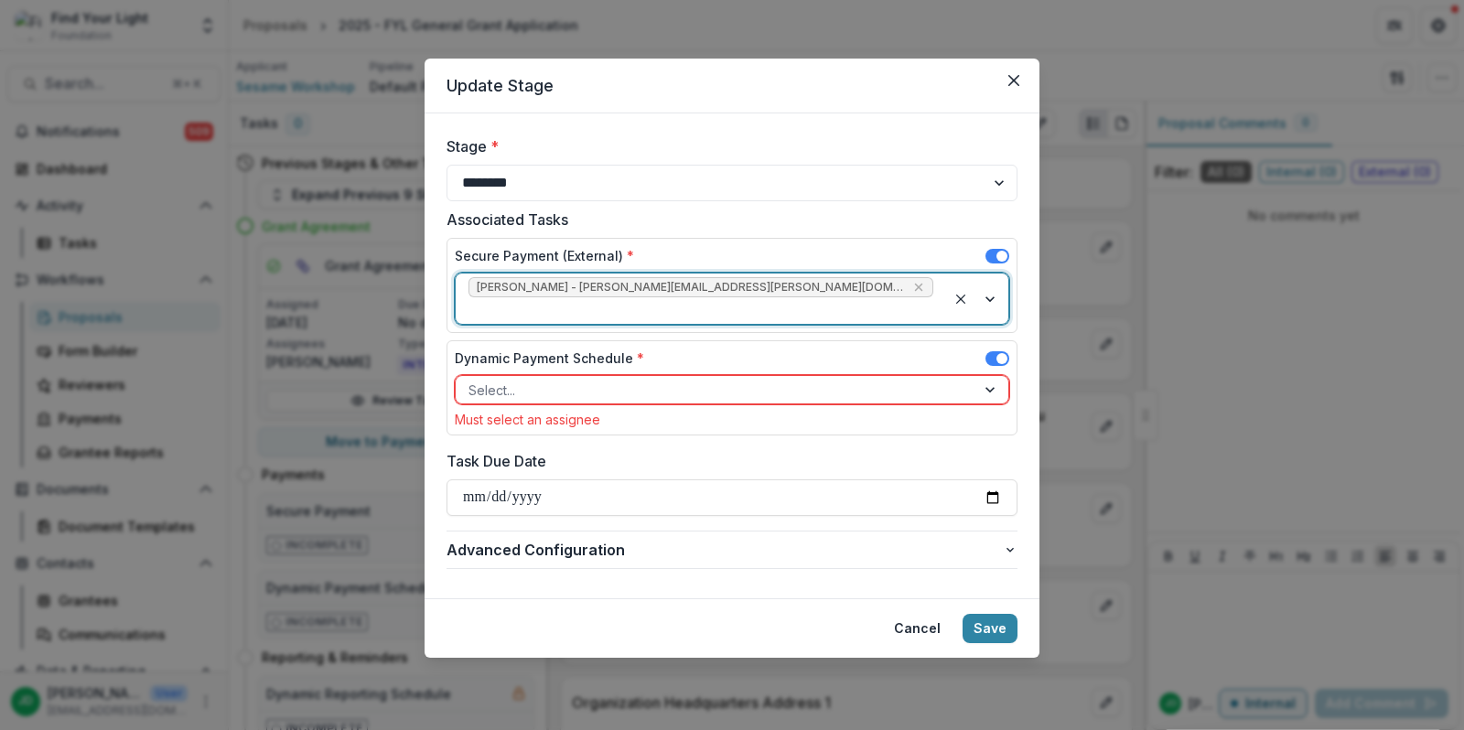
click at [548, 379] on div at bounding box center [716, 390] width 494 height 23
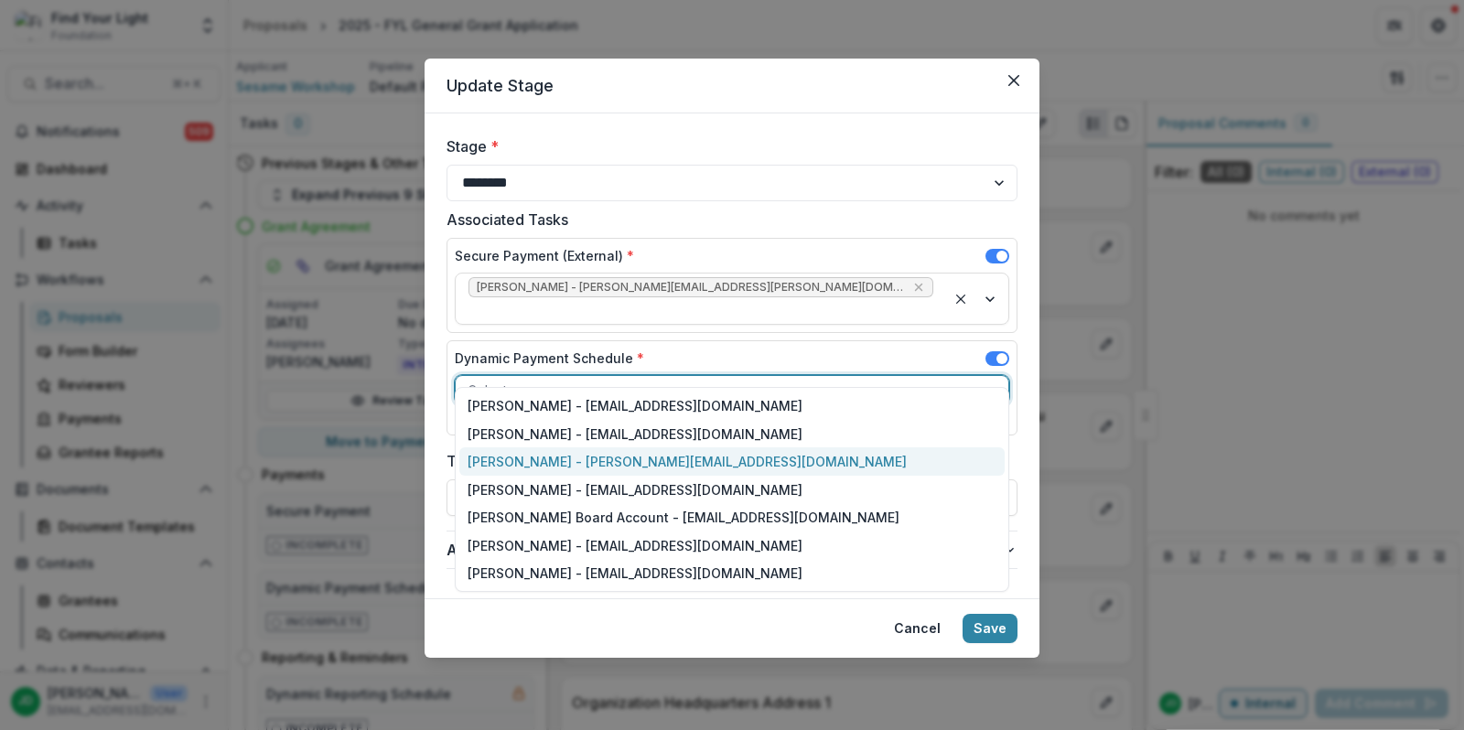
click at [545, 450] on div "[PERSON_NAME] - [PERSON_NAME][EMAIL_ADDRESS][DOMAIN_NAME]" at bounding box center [732, 462] width 546 height 28
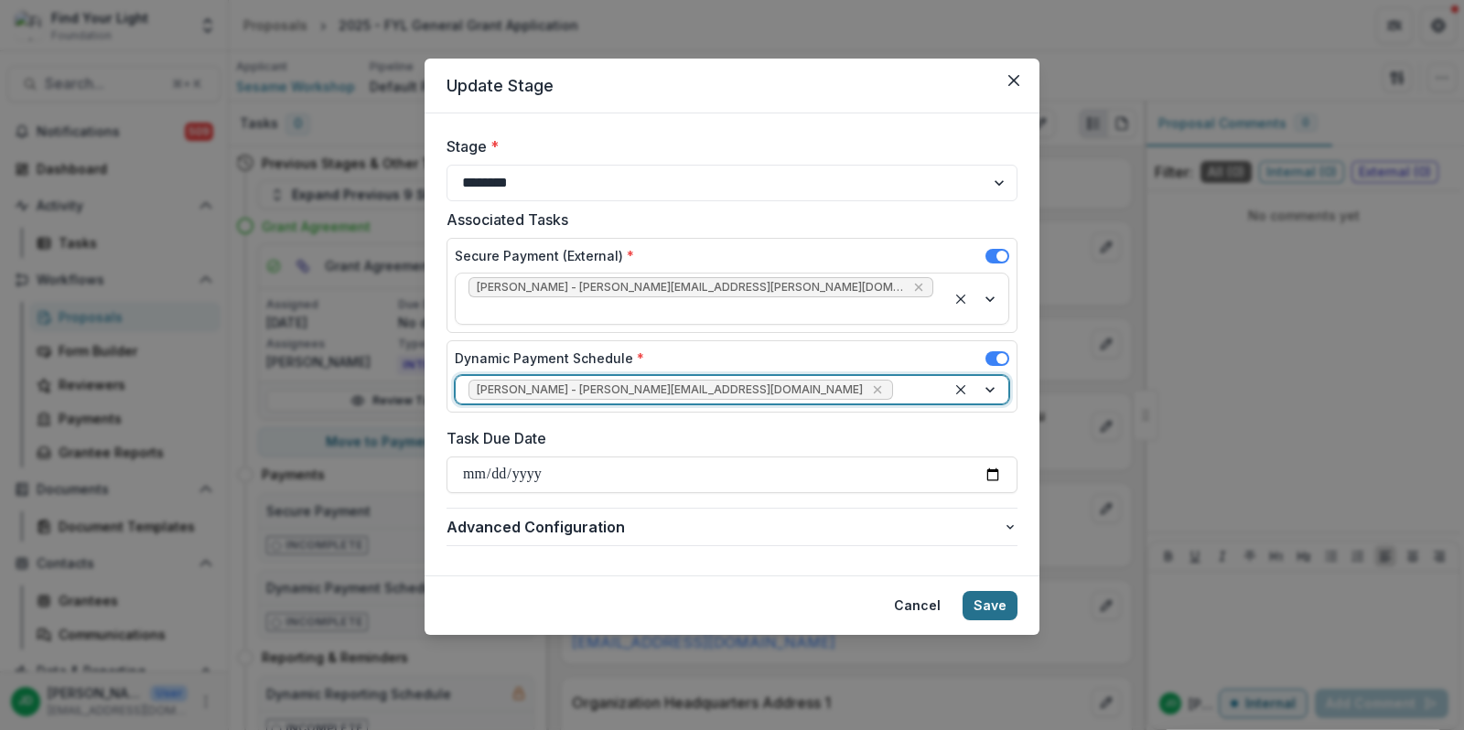
click at [993, 591] on button "Save" at bounding box center [990, 605] width 55 height 29
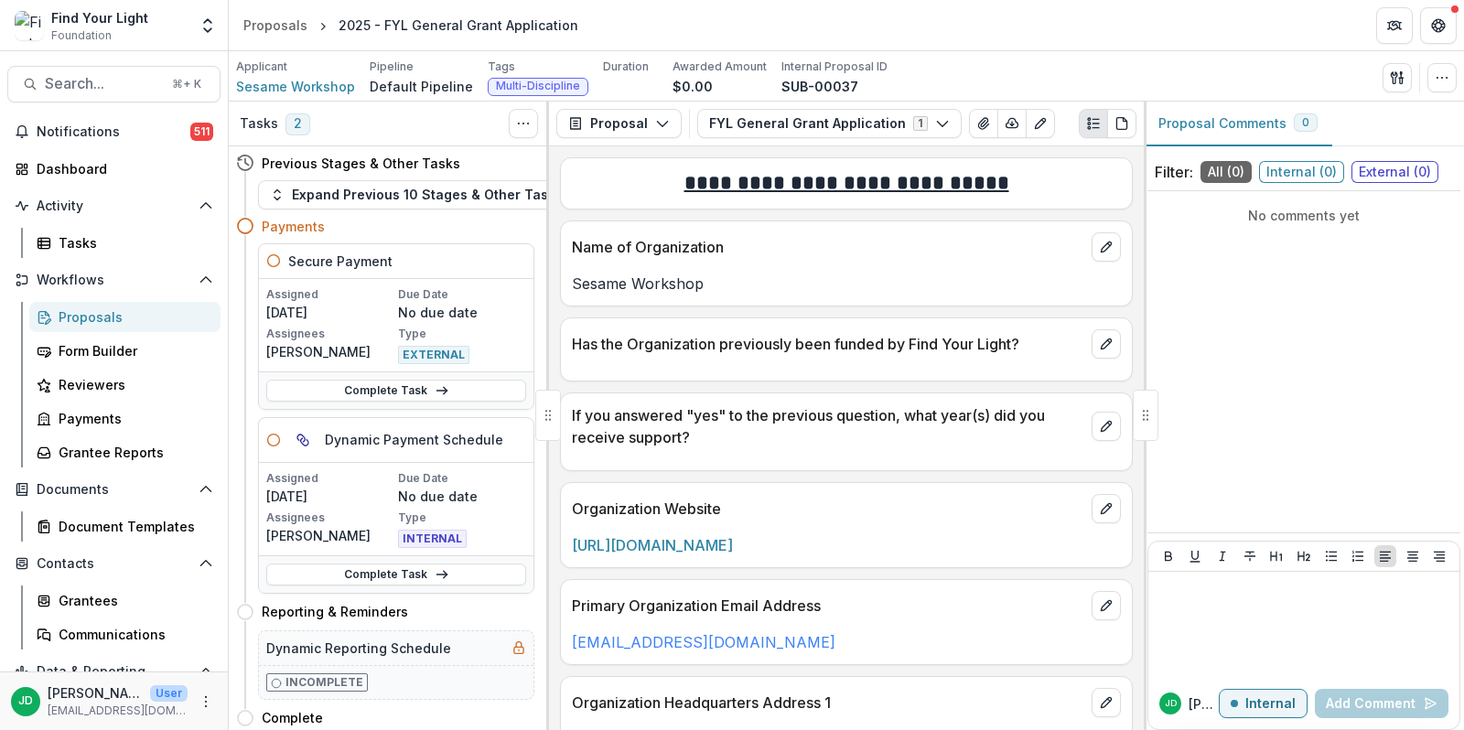
scroll to position [16, 0]
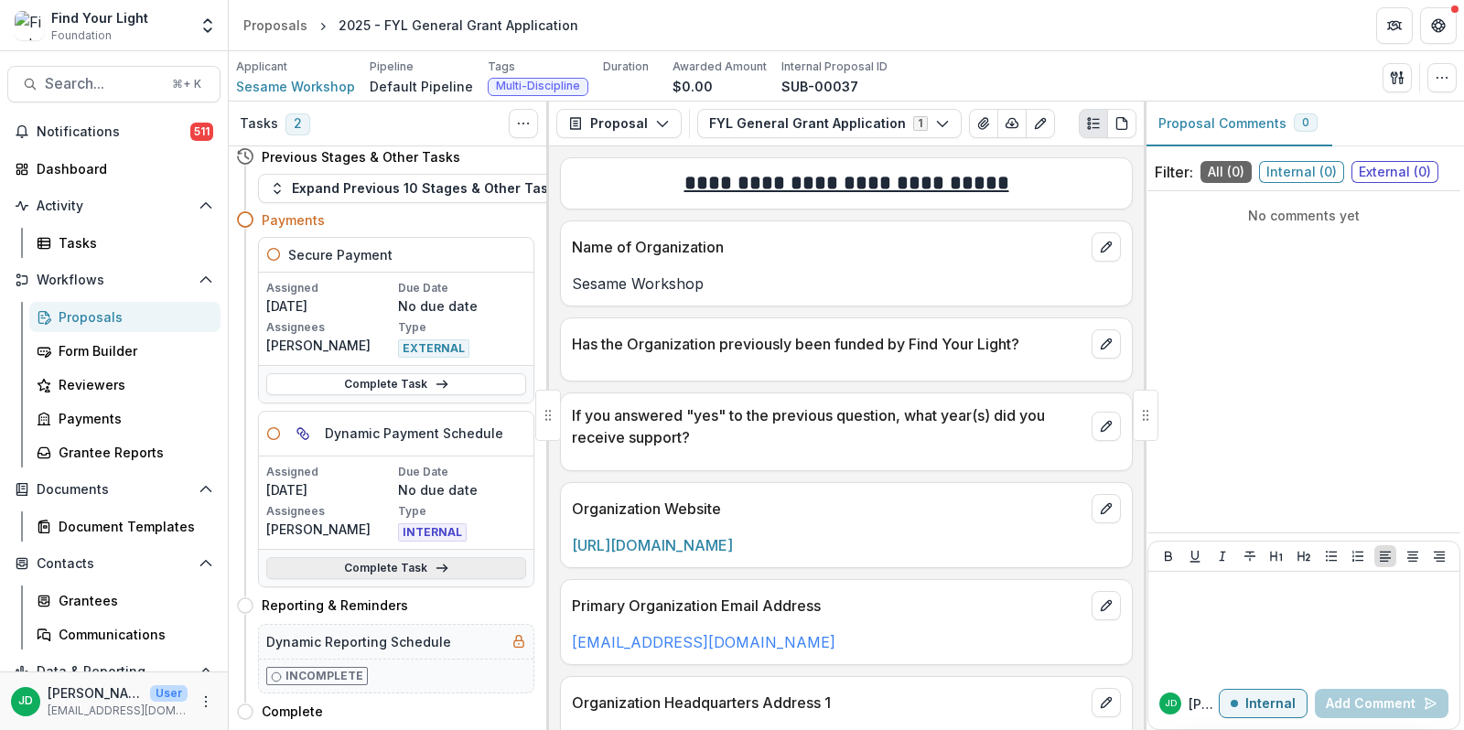
click at [419, 558] on link "Complete Task" at bounding box center [396, 568] width 260 height 22
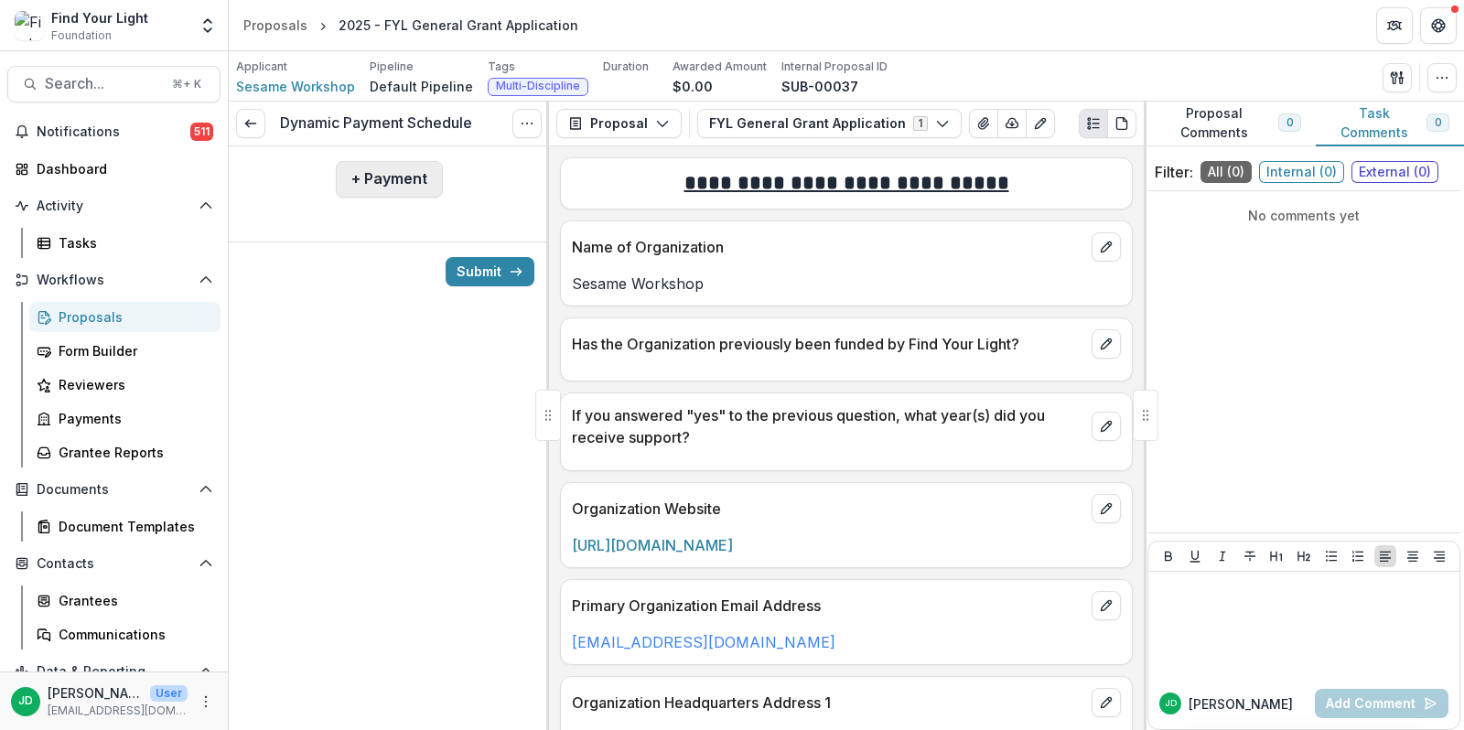
click at [390, 183] on button "+ Payment" at bounding box center [389, 179] width 107 height 37
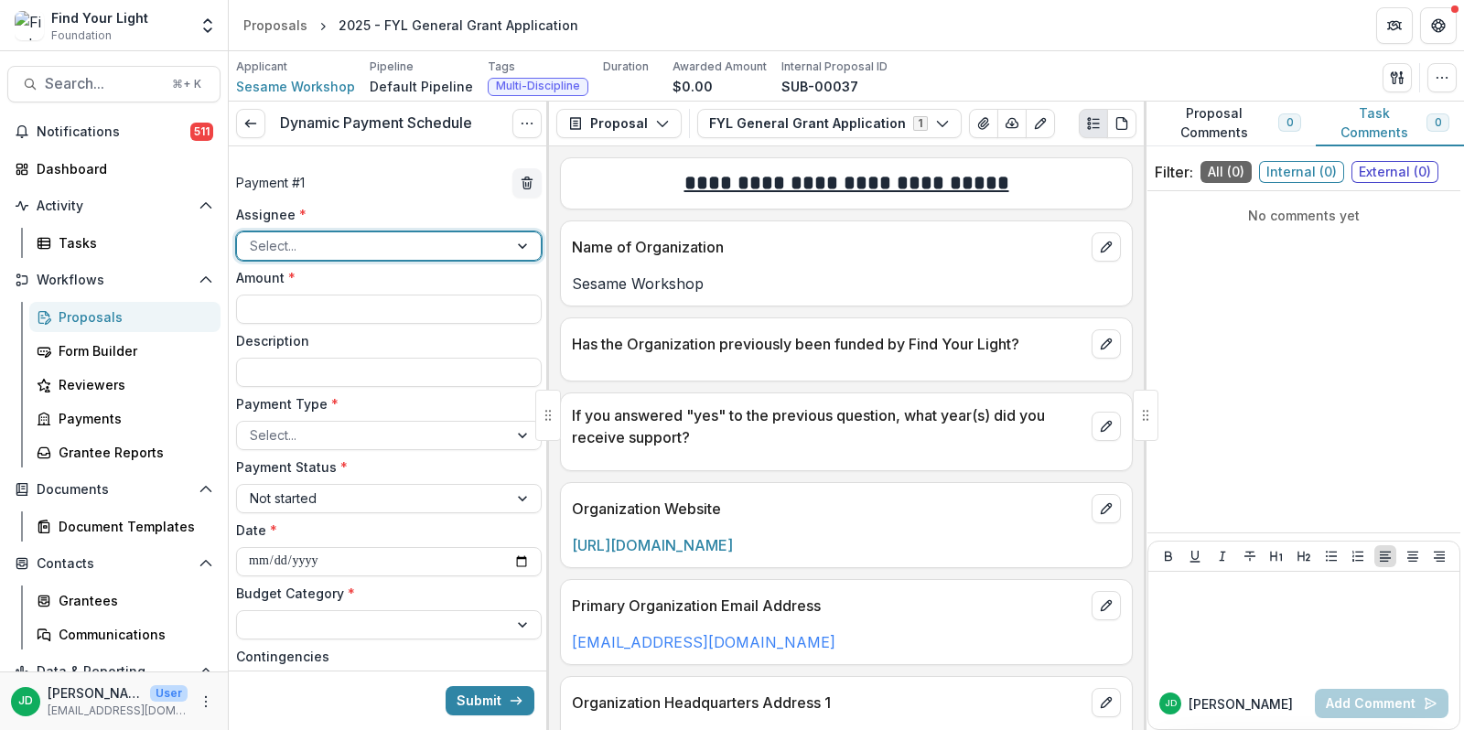
click at [345, 242] on div at bounding box center [372, 245] width 245 height 23
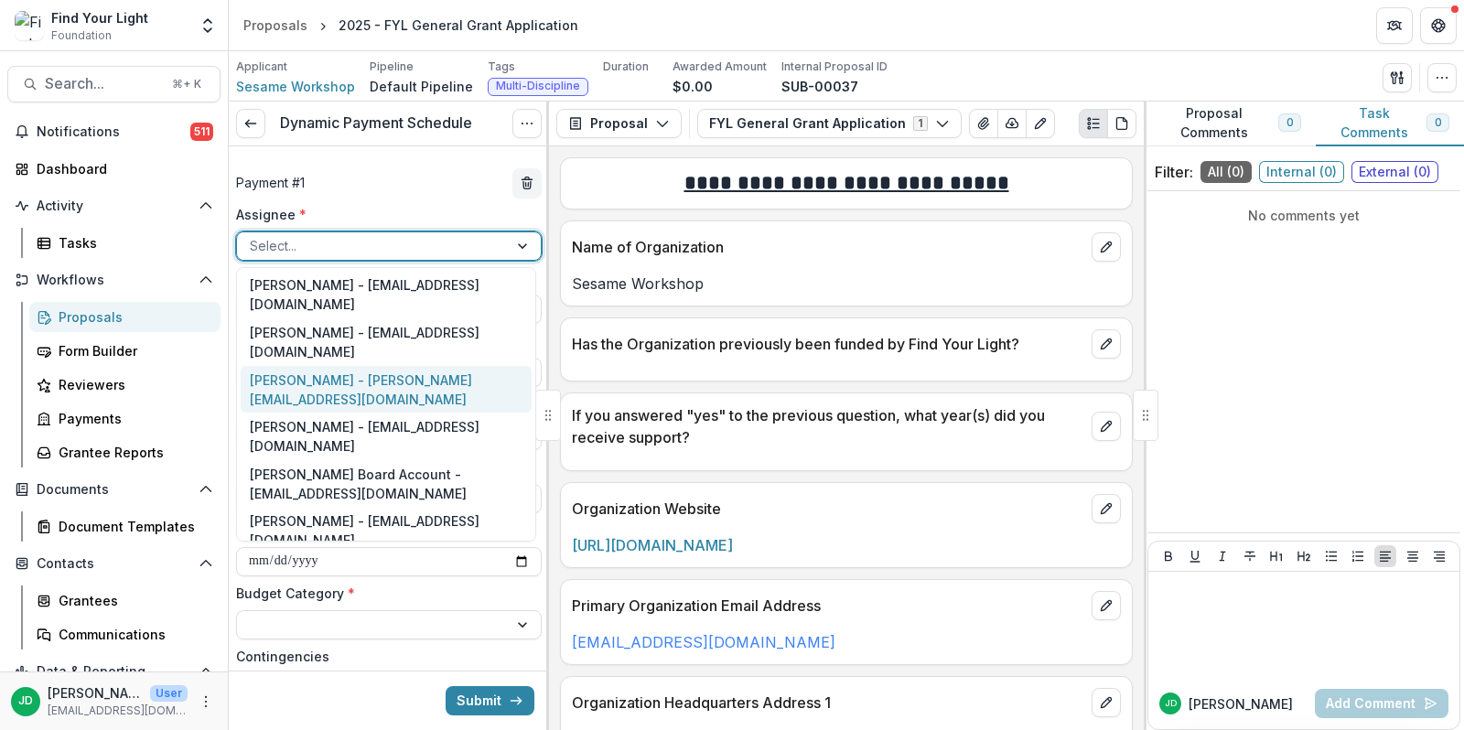
click at [330, 366] on div "[PERSON_NAME] - [PERSON_NAME][EMAIL_ADDRESS][DOMAIN_NAME]" at bounding box center [386, 390] width 291 height 48
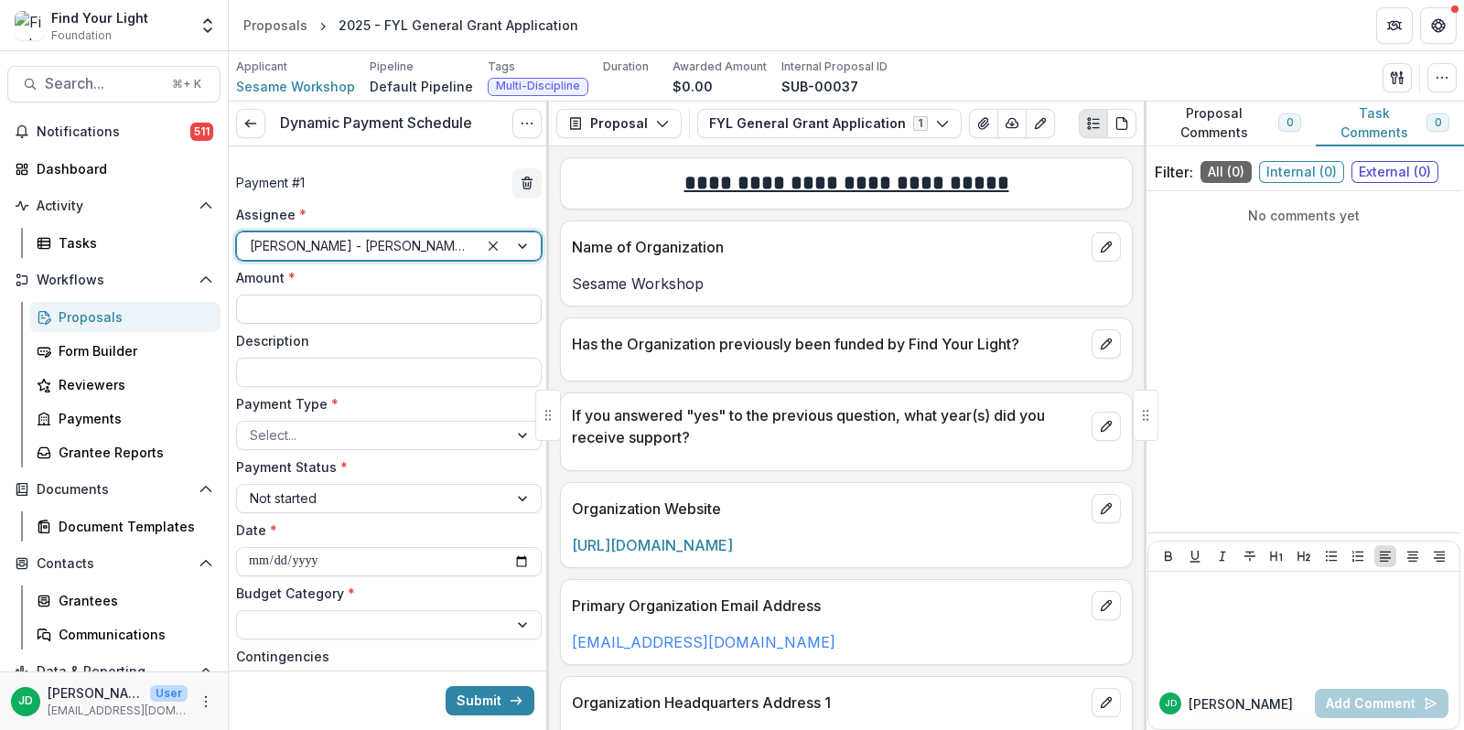
click at [316, 314] on input "Amount *" at bounding box center [389, 309] width 306 height 29
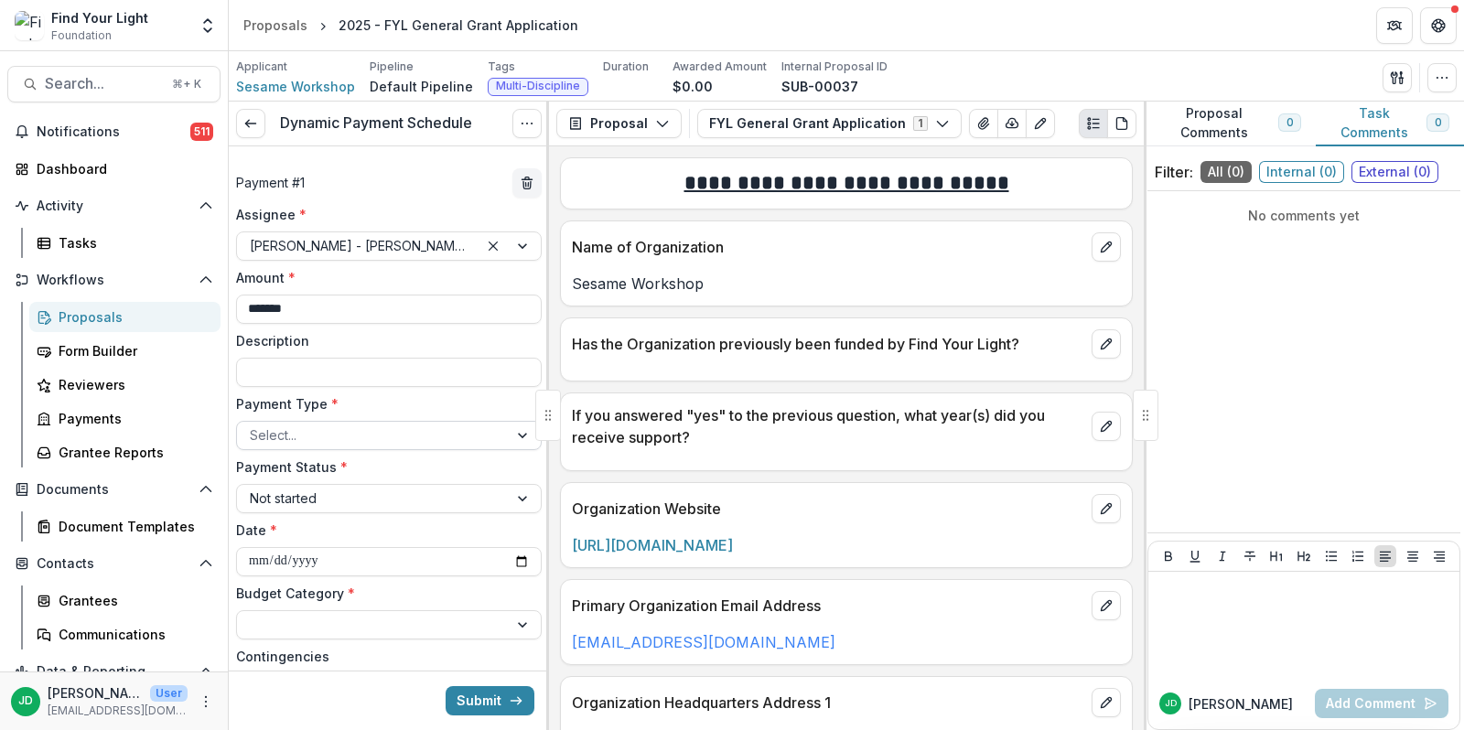
type input "*******"
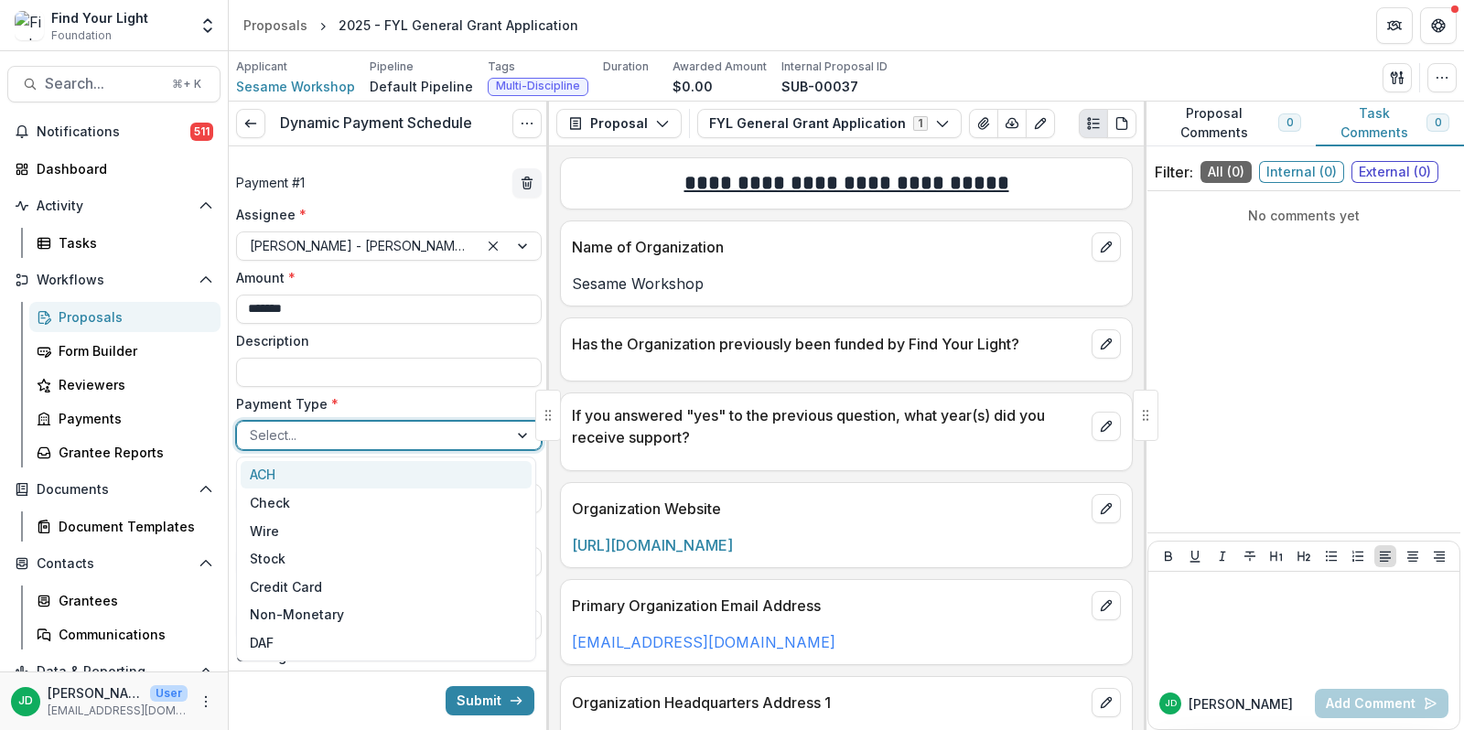
click at [353, 440] on div at bounding box center [372, 435] width 245 height 23
click at [339, 476] on div "ACH" at bounding box center [386, 475] width 291 height 28
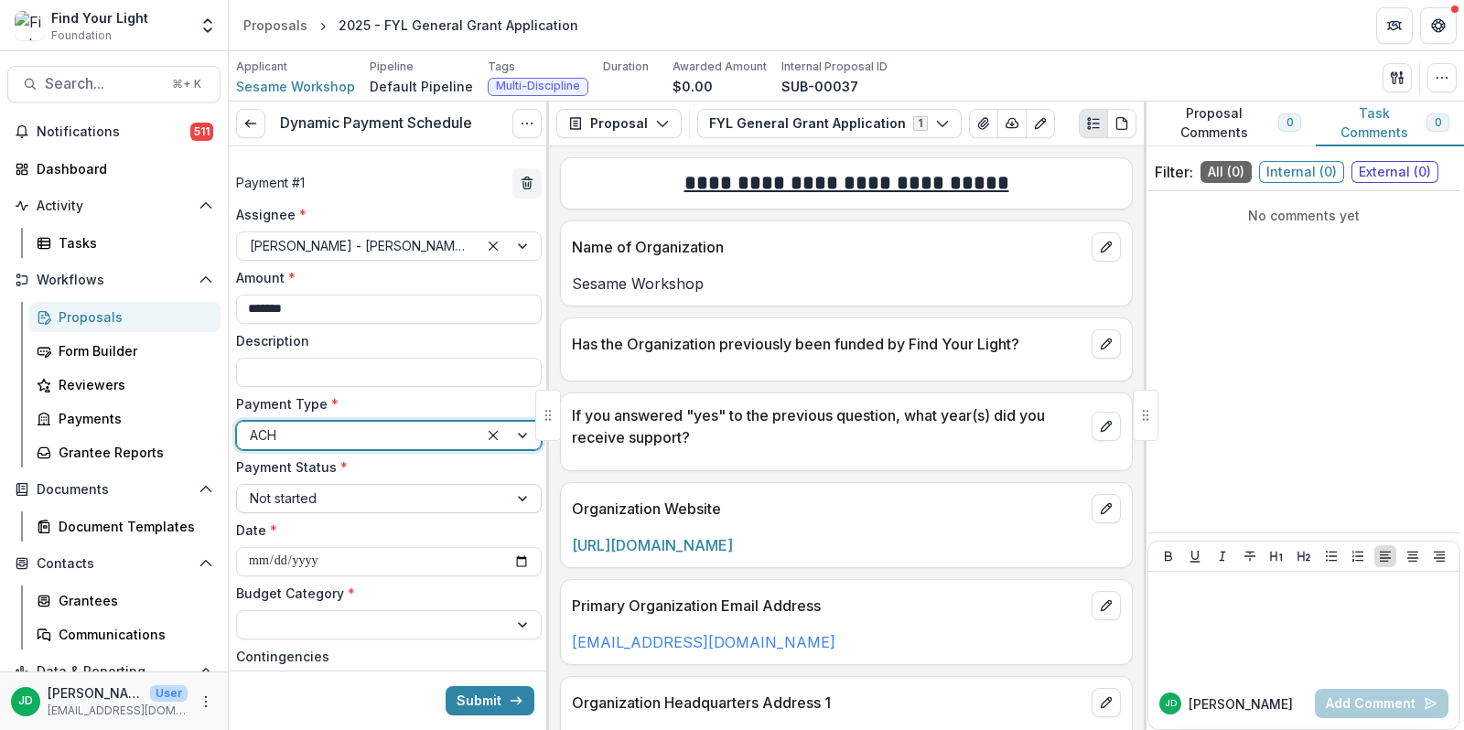
click at [344, 494] on div at bounding box center [372, 498] width 245 height 23
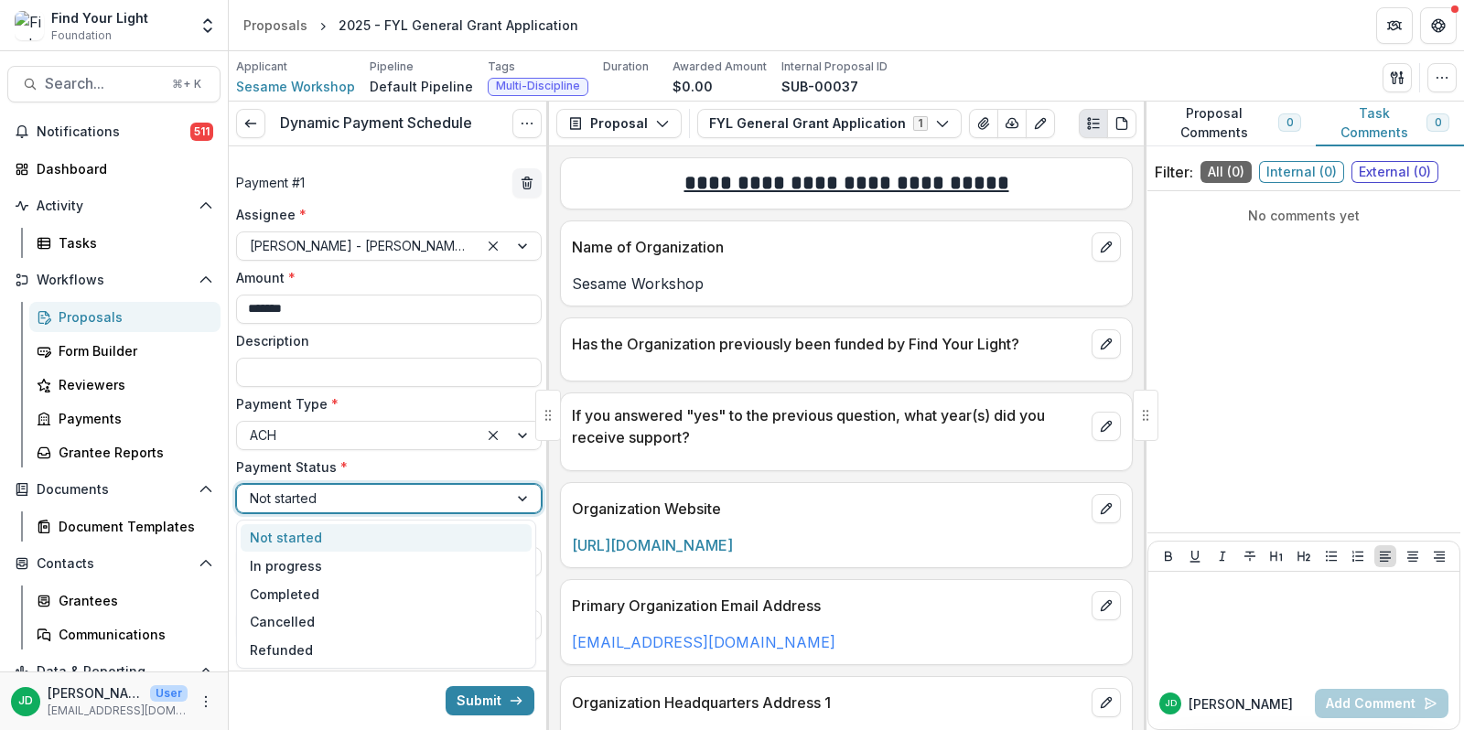
click at [312, 534] on div "Not started" at bounding box center [386, 538] width 291 height 28
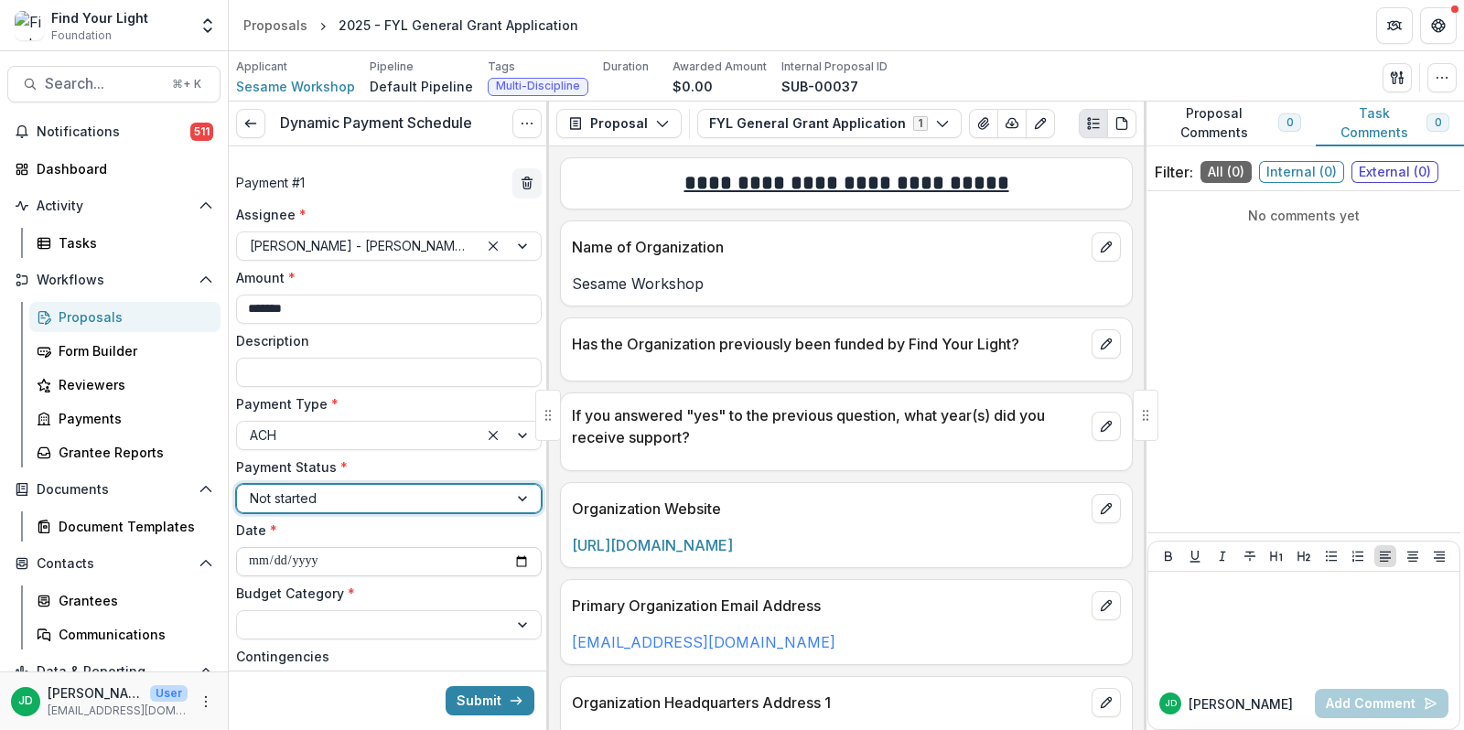
click at [508, 558] on input "**********" at bounding box center [389, 561] width 306 height 29
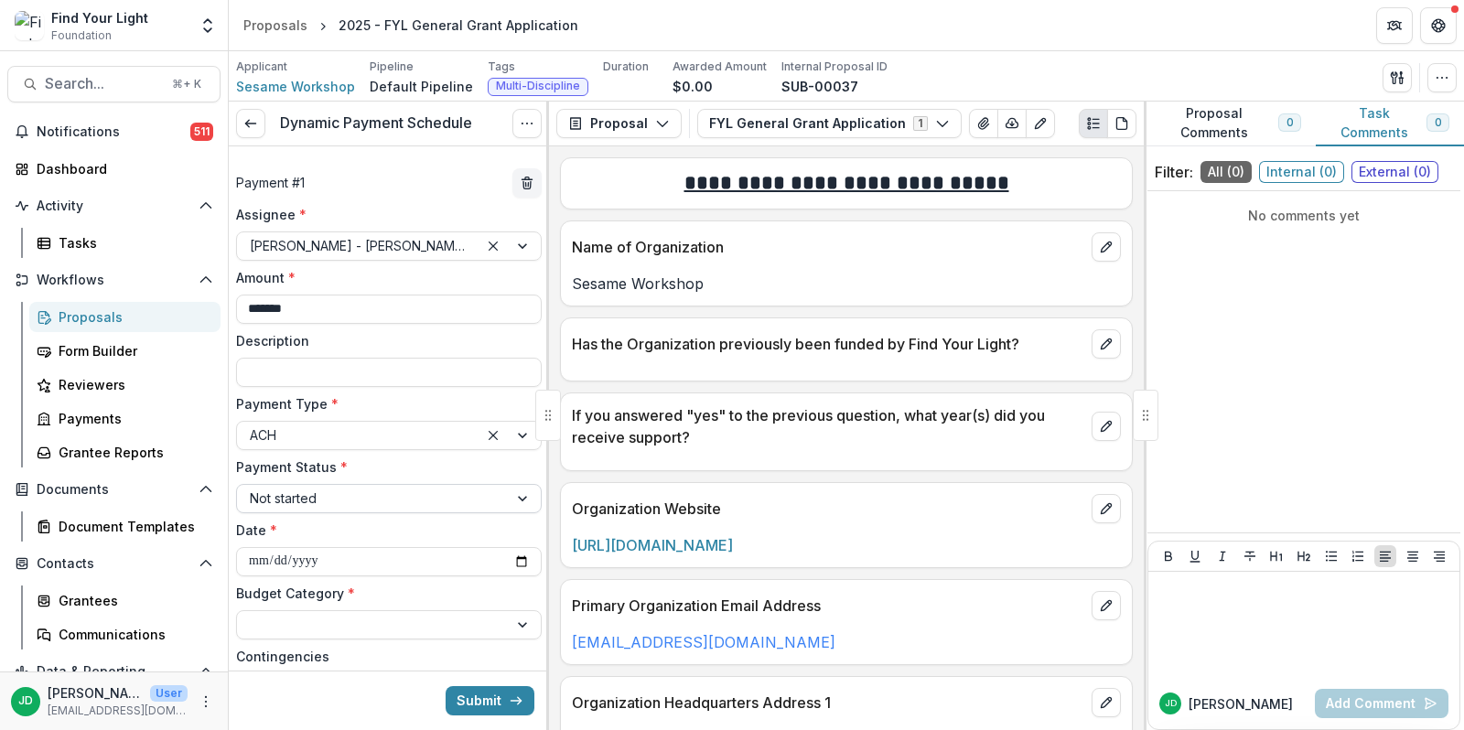
type input "**********"
click at [376, 626] on div at bounding box center [372, 624] width 245 height 23
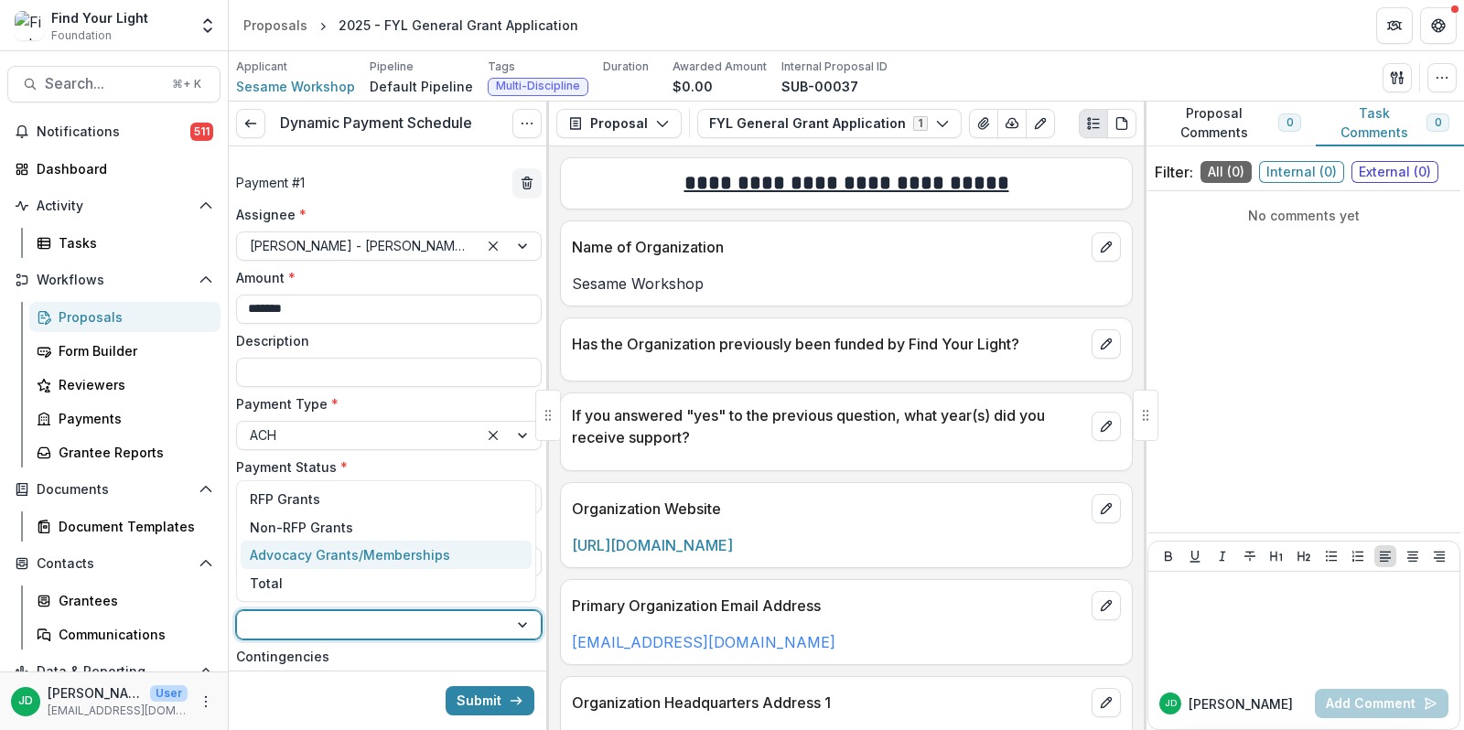
click at [368, 549] on div "Advocacy Grants/Memberships" at bounding box center [350, 554] width 200 height 19
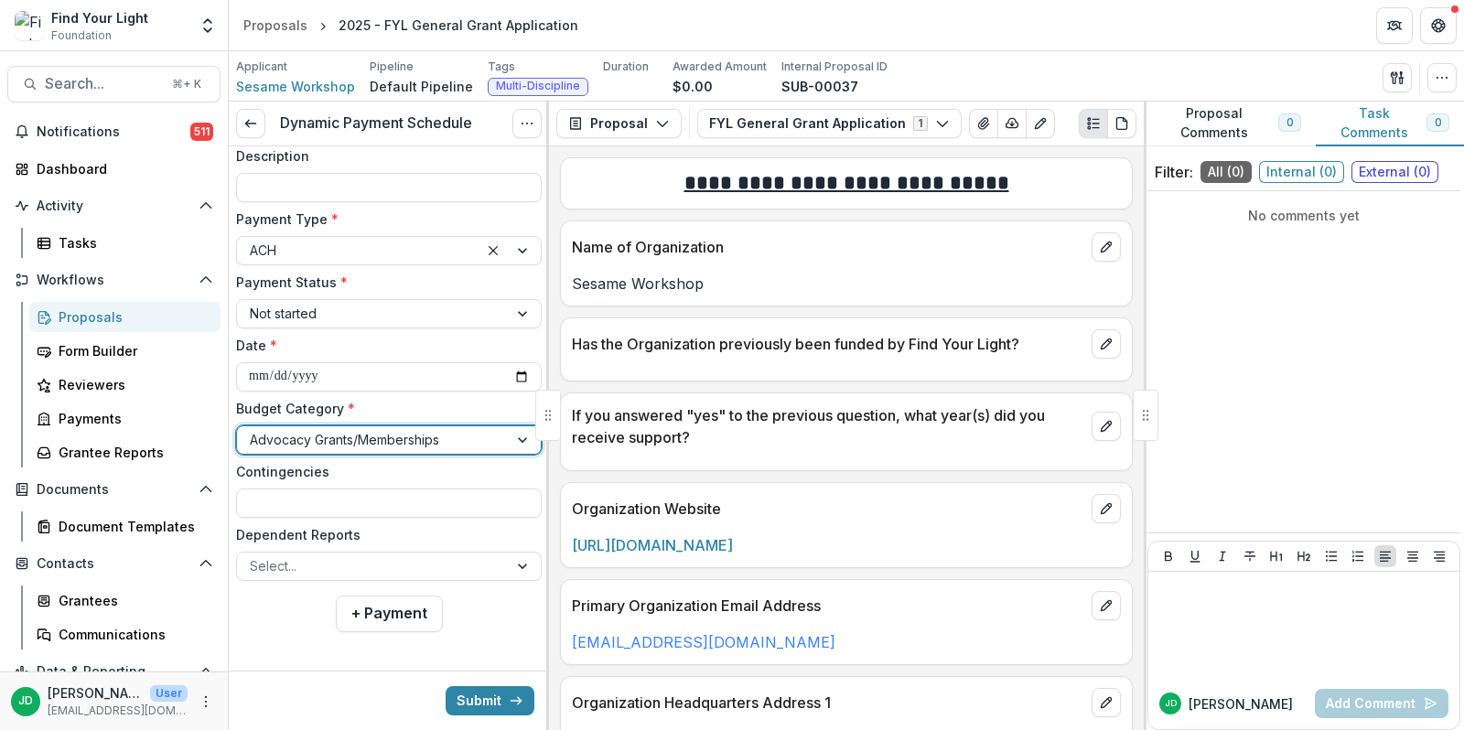
scroll to position [189, 0]
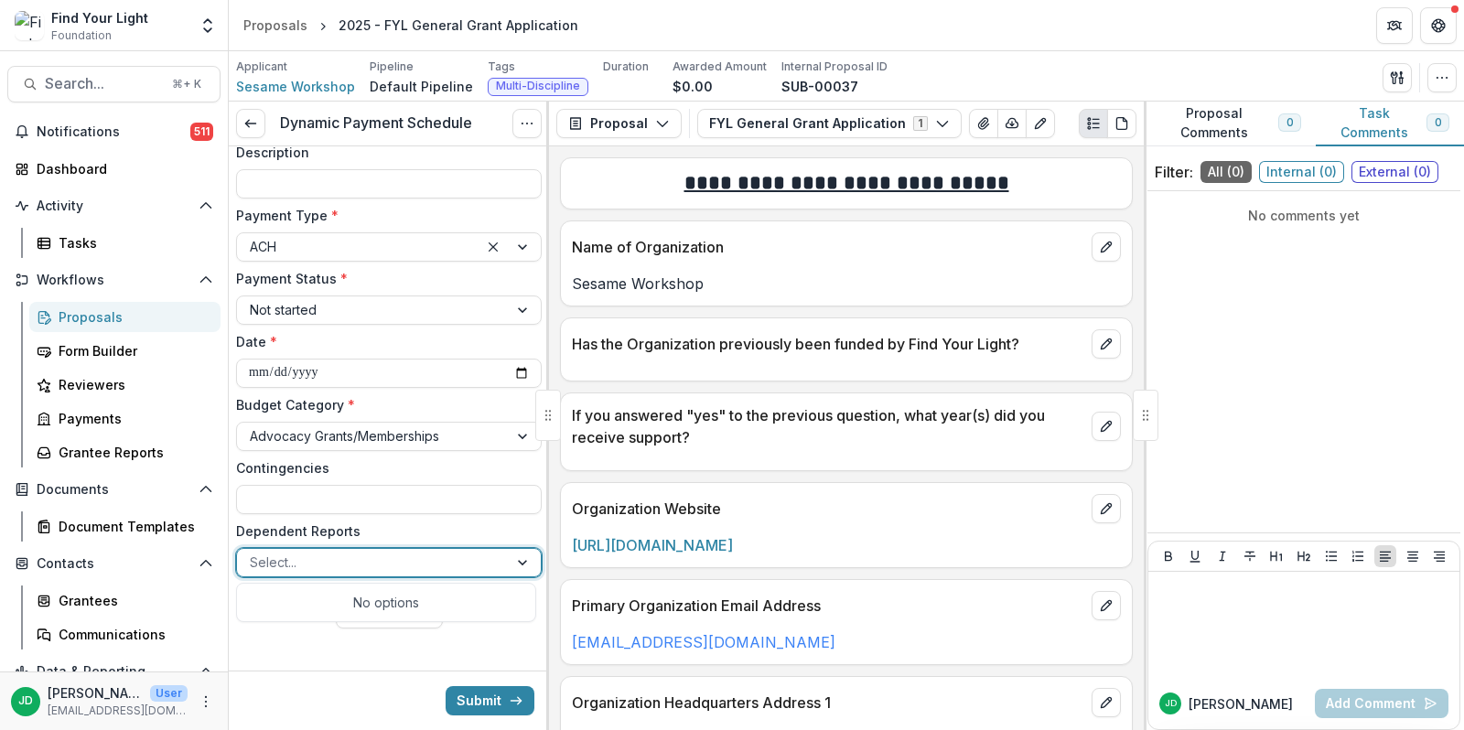
click at [407, 563] on div at bounding box center [372, 562] width 245 height 23
click at [466, 701] on button "Submit" at bounding box center [490, 700] width 89 height 29
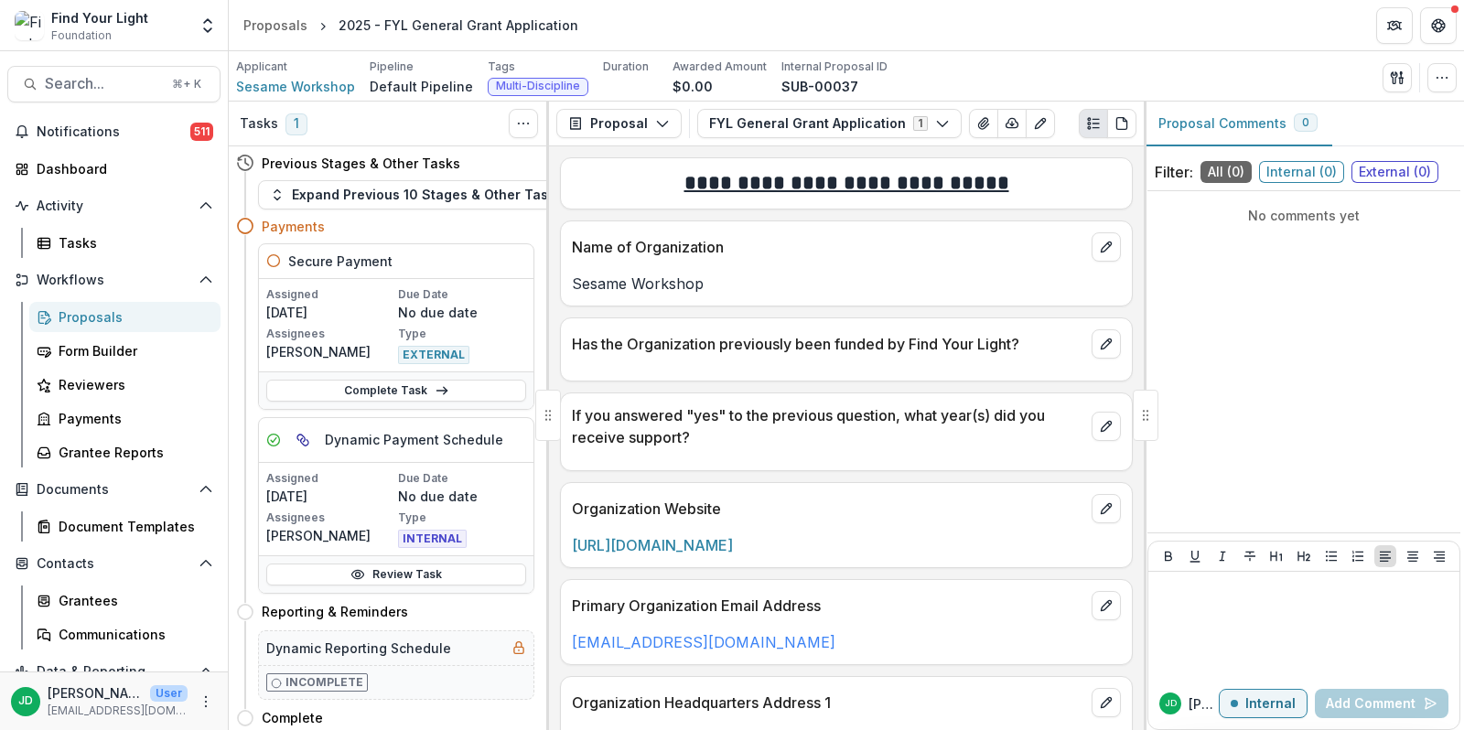
scroll to position [16, 0]
